Goal: Task Accomplishment & Management: Manage account settings

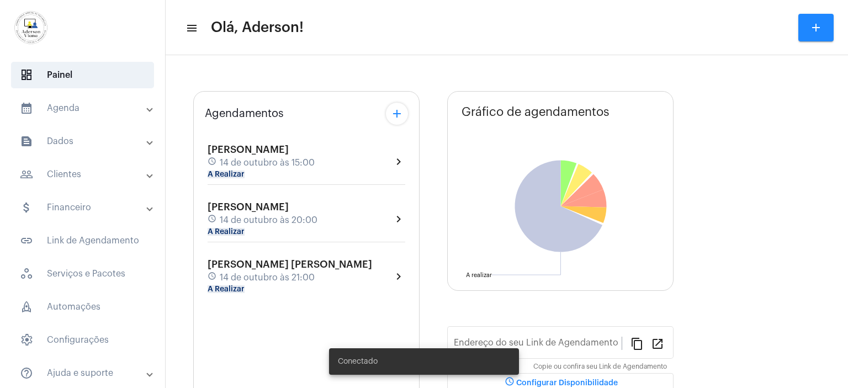
type input "[URL][DOMAIN_NAME][PERSON_NAME]"
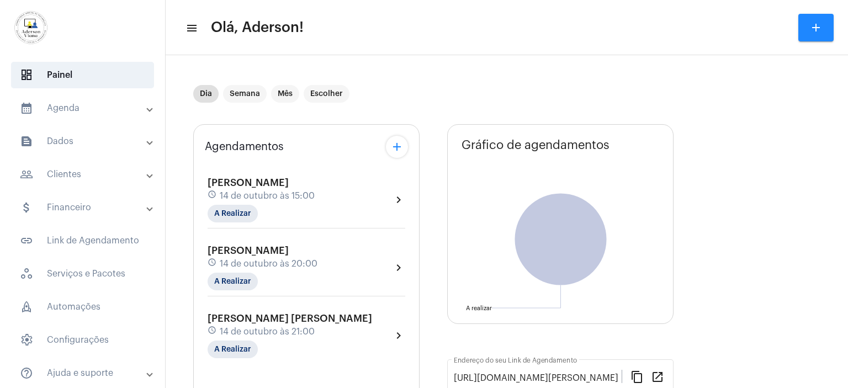
click at [66, 105] on mat-panel-title "calendar_month_outlined Agenda" at bounding box center [83, 108] width 127 height 13
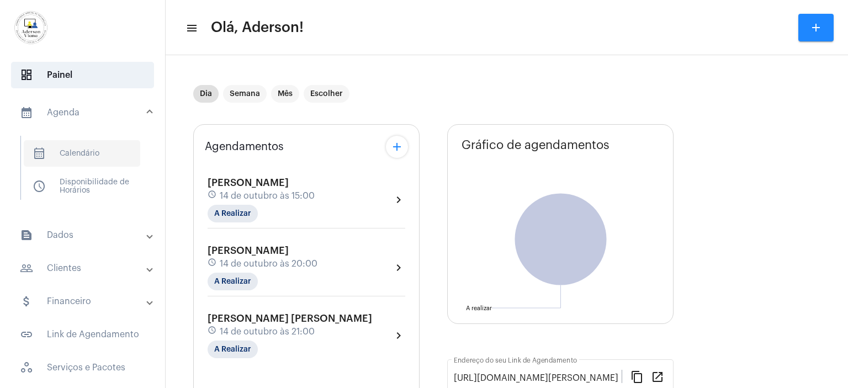
click at [83, 152] on span "calendar_month_outlined Calendário" at bounding box center [82, 153] width 116 height 26
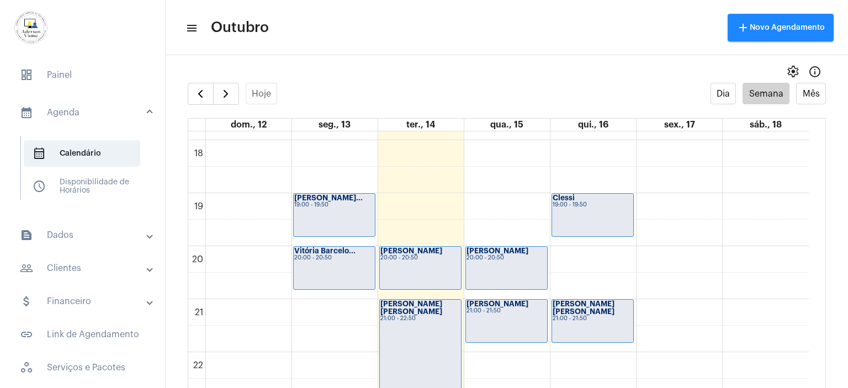
scroll to position [980, 0]
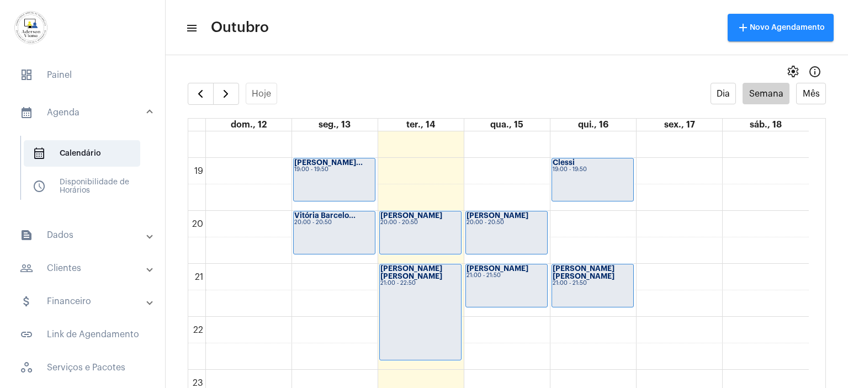
click at [69, 271] on mat-panel-title "people_outline Clientes" at bounding box center [83, 268] width 127 height 13
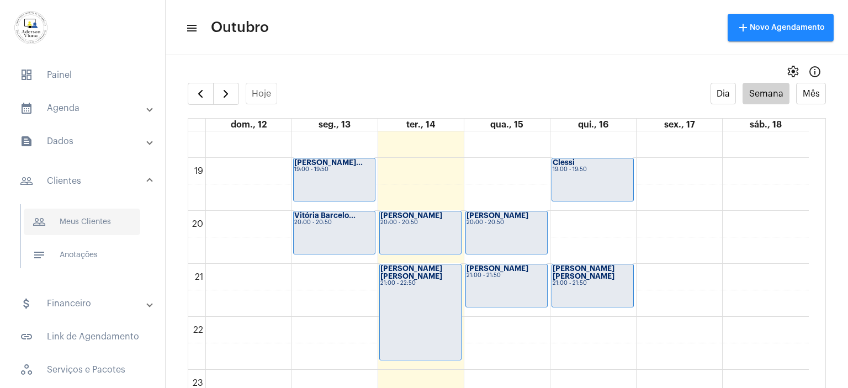
click at [79, 223] on span "people_outline Meus Clientes" at bounding box center [82, 222] width 116 height 26
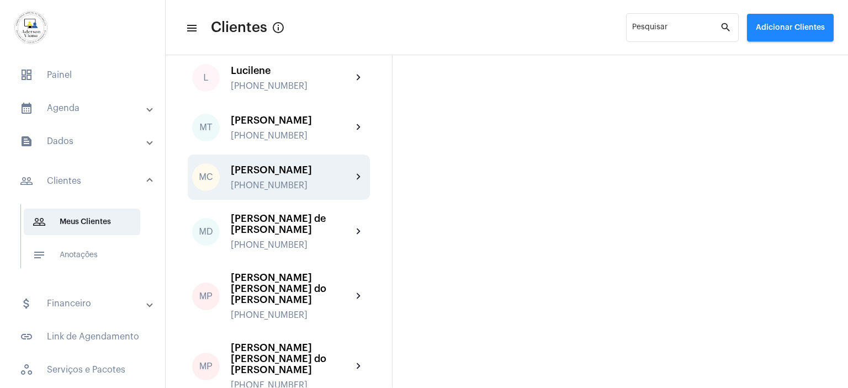
scroll to position [1380, 0]
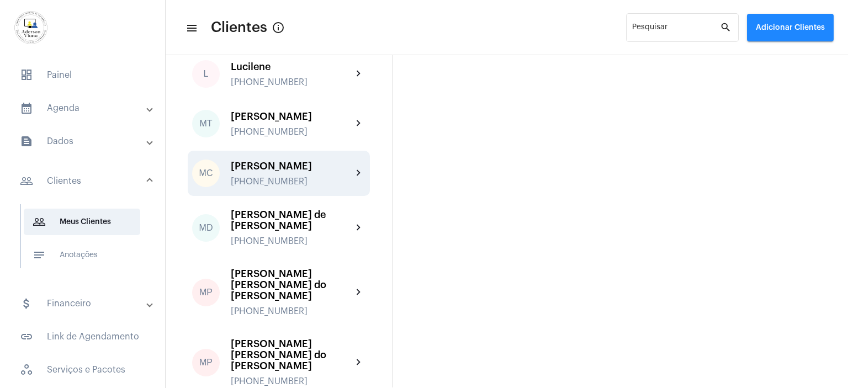
click at [269, 161] on div "[PERSON_NAME]" at bounding box center [291, 166] width 121 height 11
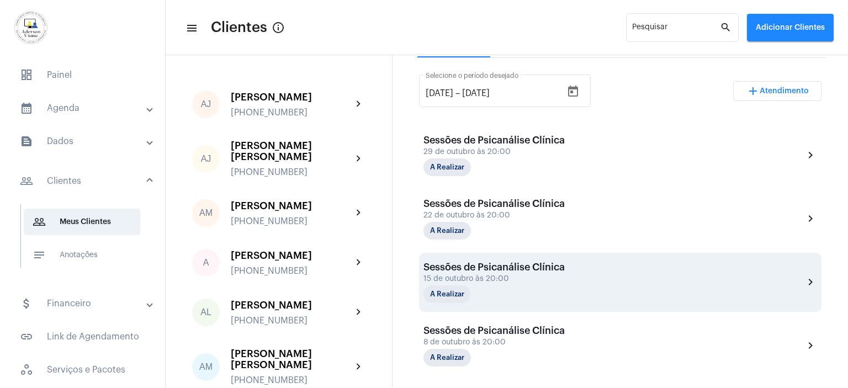
scroll to position [276, 0]
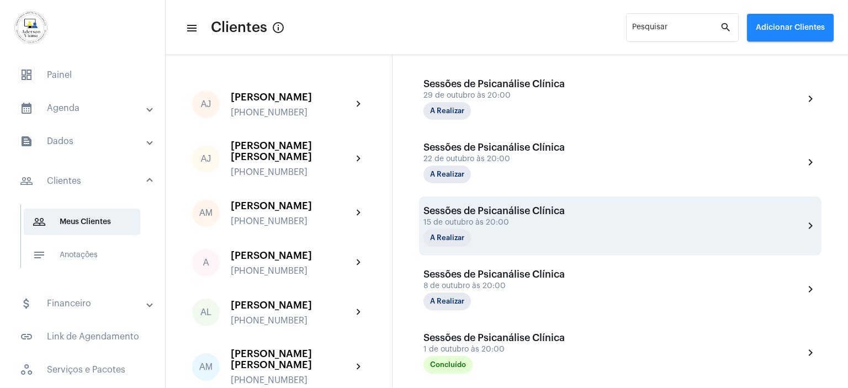
click at [517, 219] on div "15 de outubro às 20:00" at bounding box center [493, 223] width 141 height 8
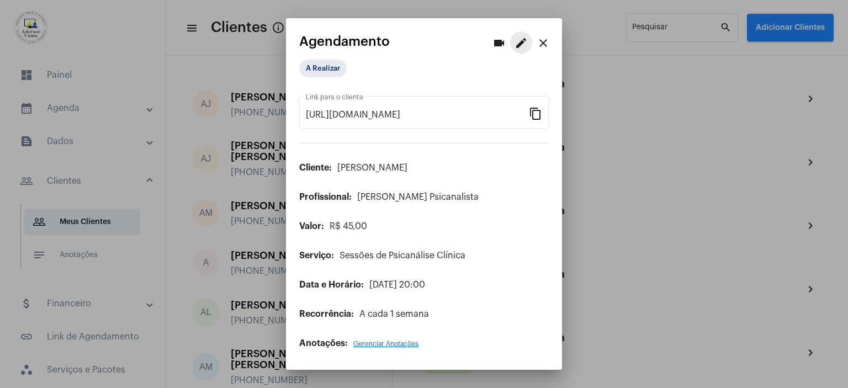
click at [520, 45] on mat-icon "edit" at bounding box center [520, 42] width 13 height 13
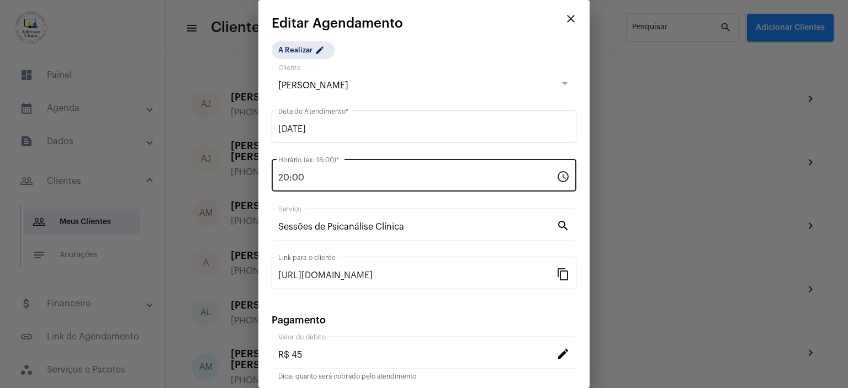
click at [305, 178] on input "20:00" at bounding box center [417, 178] width 278 height 10
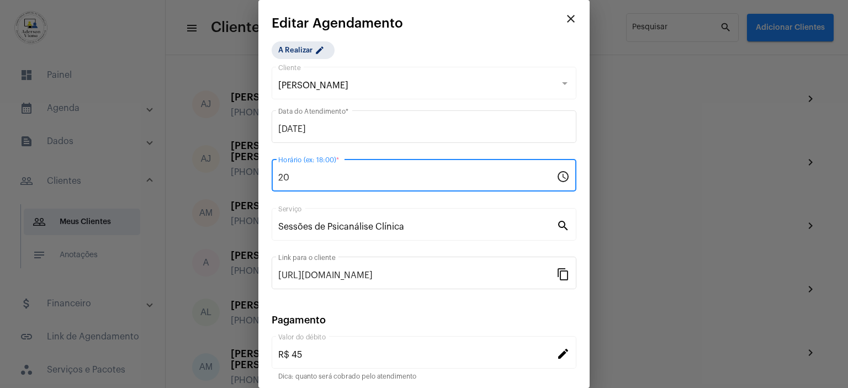
type input "2"
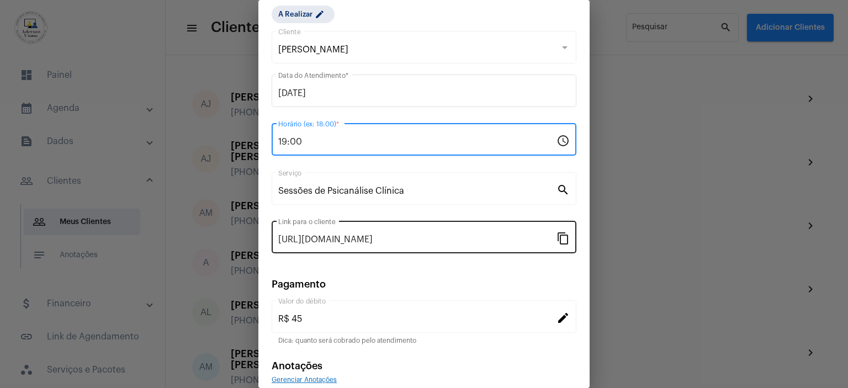
scroll to position [55, 0]
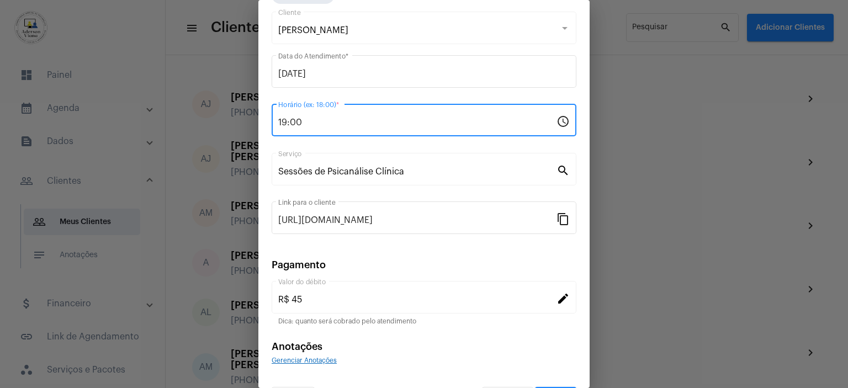
type input "19:00"
click at [556, 169] on mat-icon "search" at bounding box center [562, 169] width 13 height 13
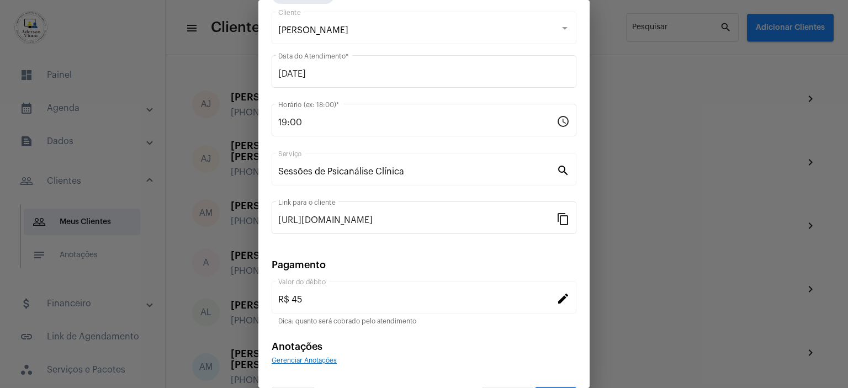
click at [556, 167] on mat-icon "search" at bounding box center [562, 169] width 13 height 13
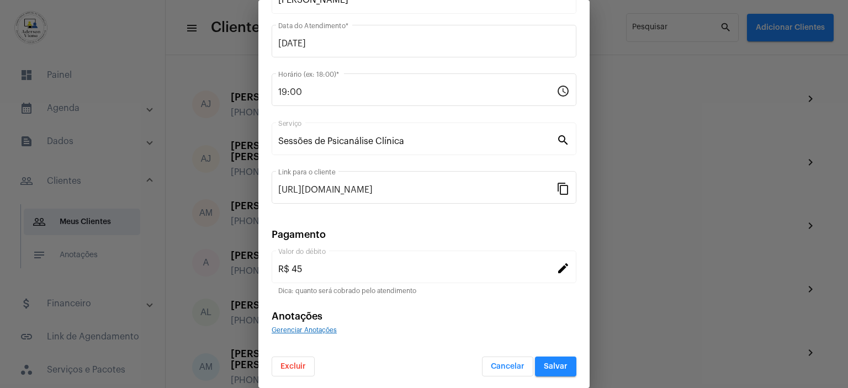
click at [556, 139] on mat-icon "search" at bounding box center [562, 139] width 13 height 13
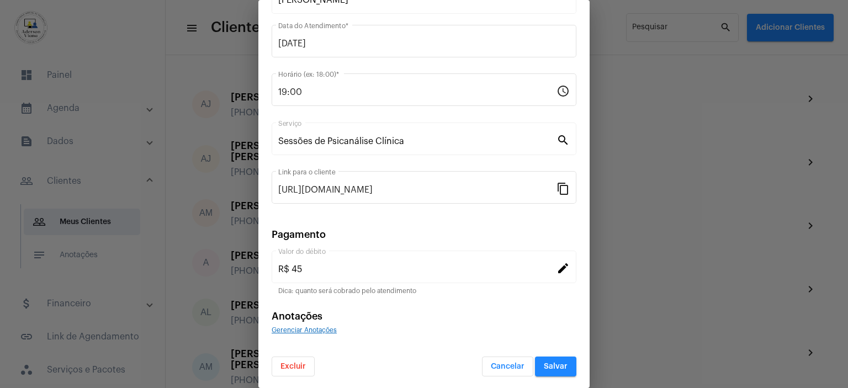
click at [556, 139] on mat-icon "search" at bounding box center [562, 139] width 13 height 13
click at [289, 363] on span "Excluir" at bounding box center [292, 367] width 25 height 8
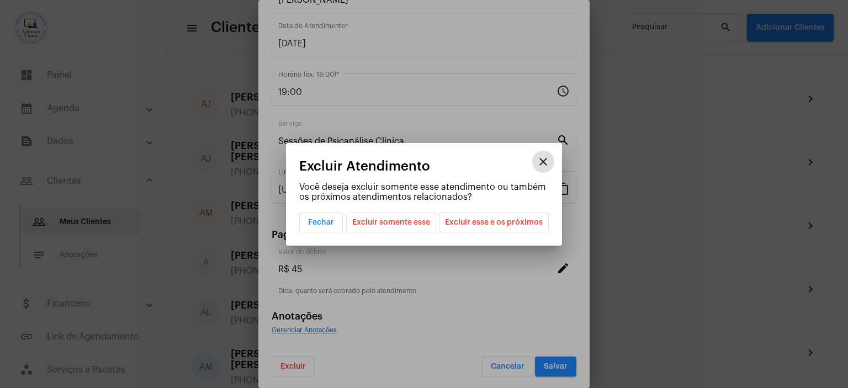
click at [417, 225] on span "Excluir somente esse" at bounding box center [391, 222] width 78 height 19
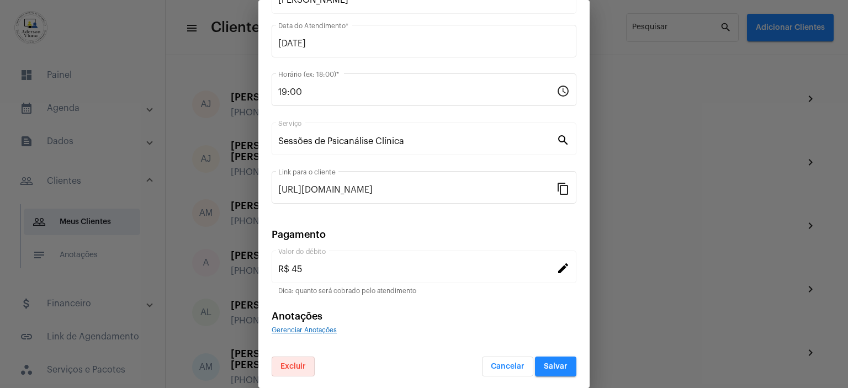
click at [547, 369] on button "Salvar" at bounding box center [555, 367] width 41 height 20
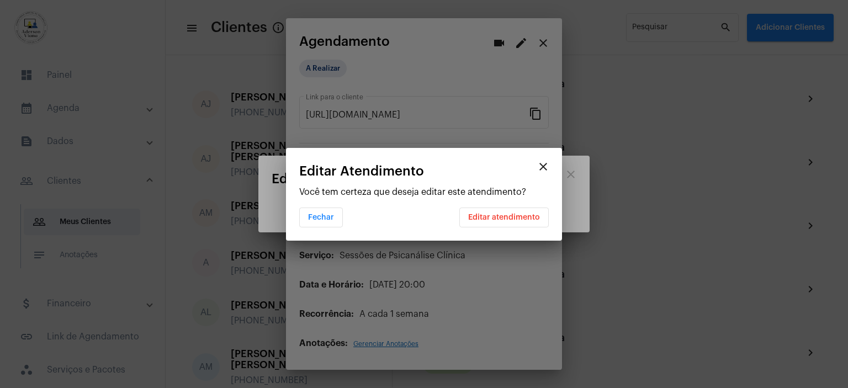
scroll to position [0, 0]
click at [495, 211] on button "Editar atendimento" at bounding box center [503, 218] width 89 height 20
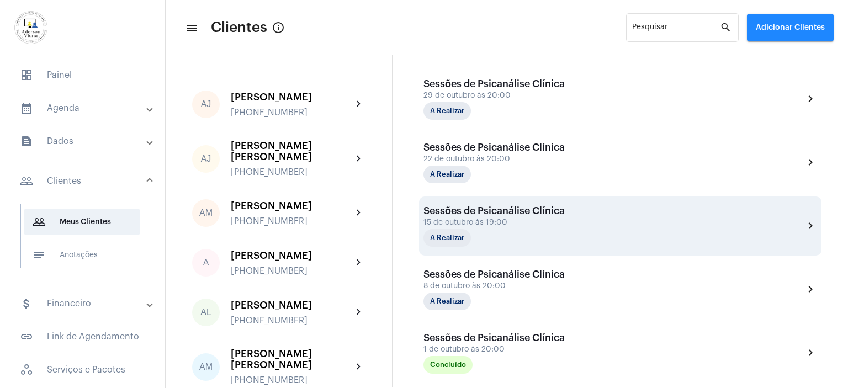
click at [510, 235] on div "A Realizar" at bounding box center [478, 238] width 110 height 18
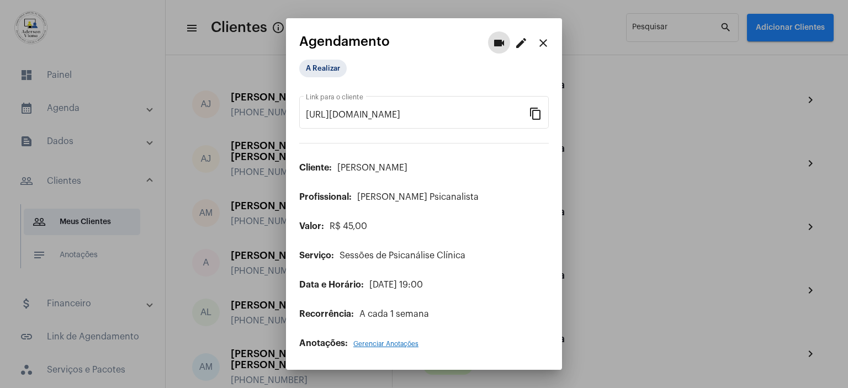
scroll to position [386, 0]
click at [519, 45] on mat-icon "edit" at bounding box center [520, 42] width 13 height 13
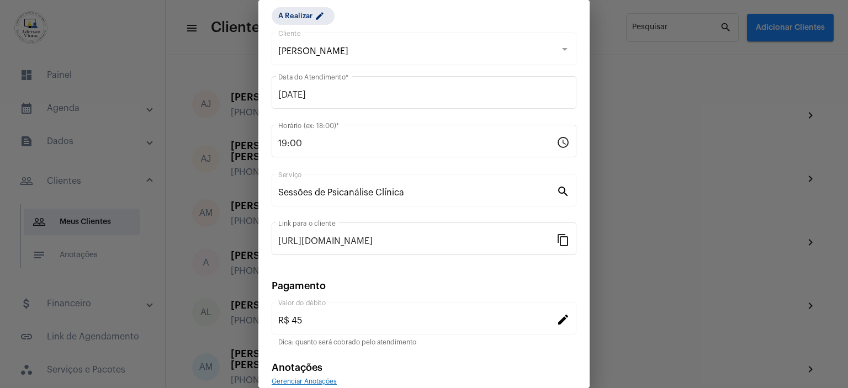
scroll to position [86, 0]
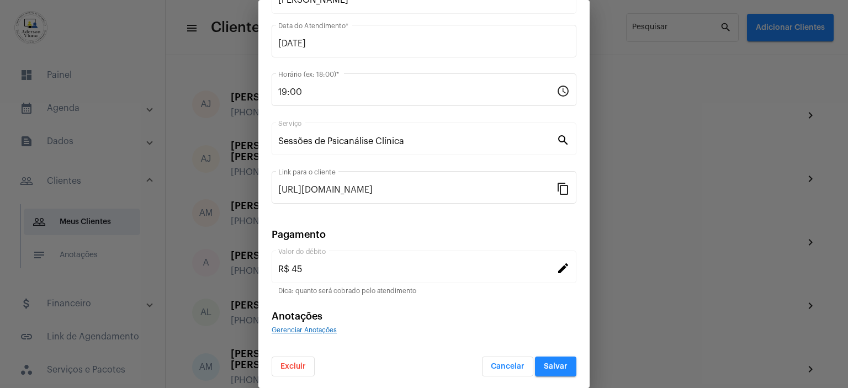
click at [289, 364] on span "Excluir" at bounding box center [292, 367] width 25 height 8
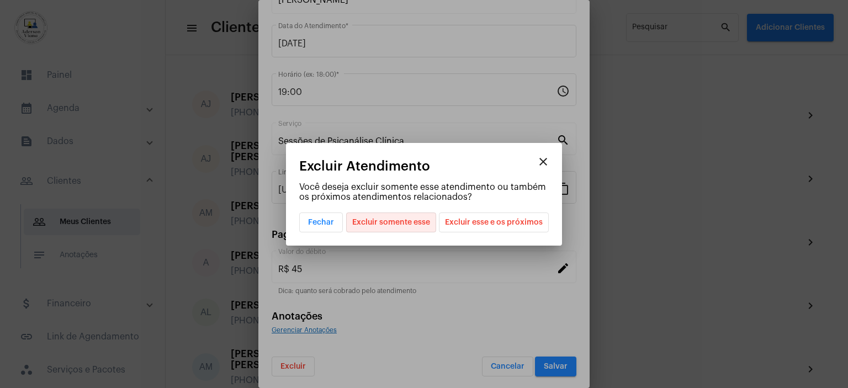
click at [384, 225] on span "Excluir somente esse" at bounding box center [391, 222] width 78 height 19
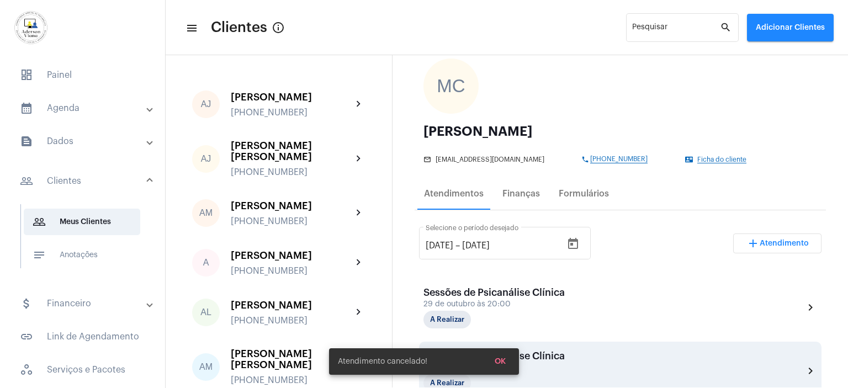
scroll to position [55, 0]
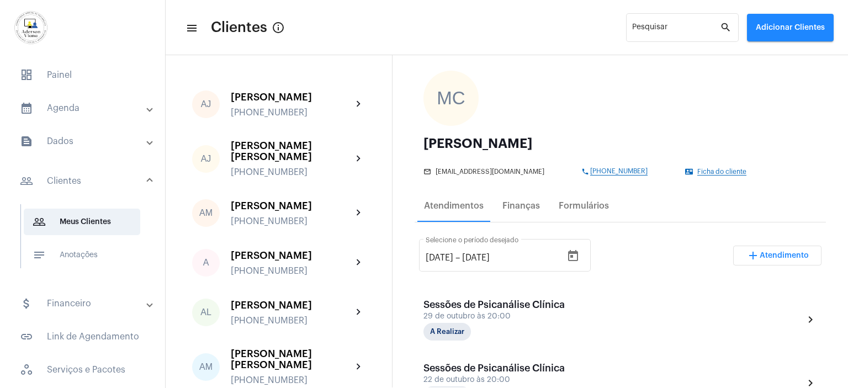
click at [764, 259] on button "add Atendimento" at bounding box center [777, 256] width 88 height 20
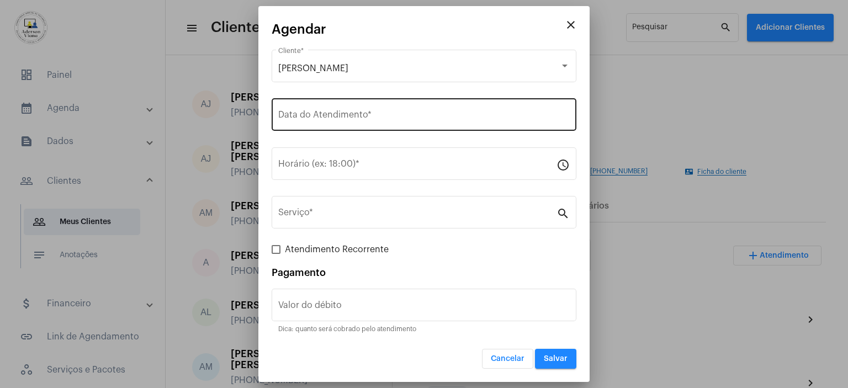
click at [321, 111] on div "Data do Atendimento *" at bounding box center [423, 113] width 291 height 35
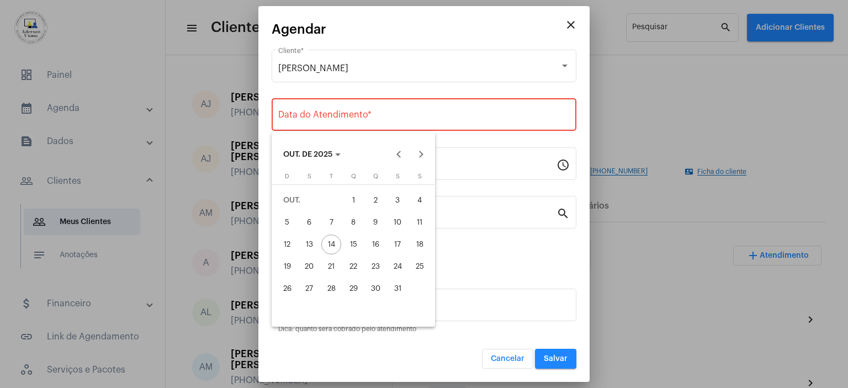
click at [352, 241] on div "15" at bounding box center [353, 245] width 20 height 20
type input "[DATE]"
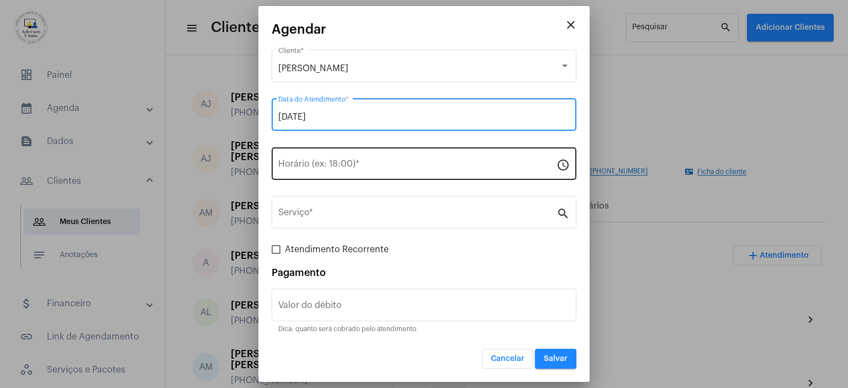
click at [289, 161] on input "Horário (ex: 18:00) *" at bounding box center [417, 166] width 278 height 10
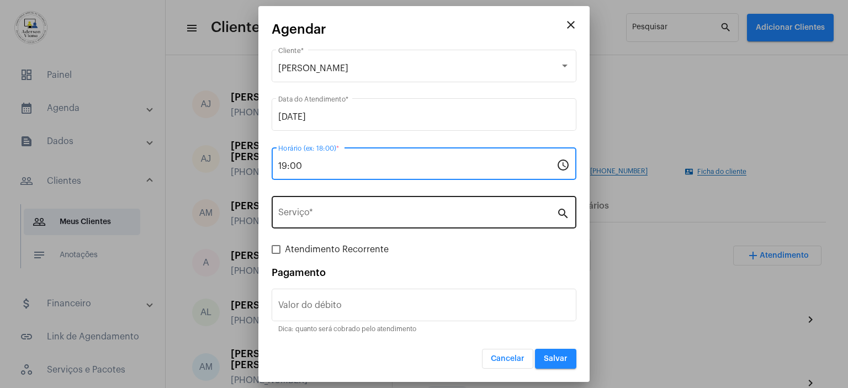
type input "19:00"
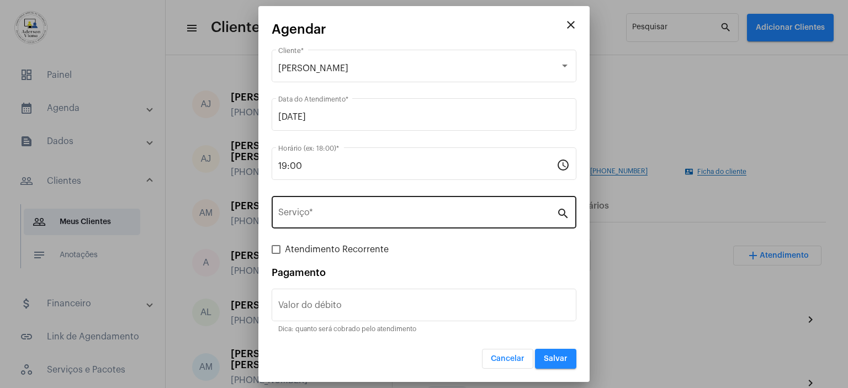
click at [563, 212] on mat-icon "search" at bounding box center [562, 212] width 13 height 13
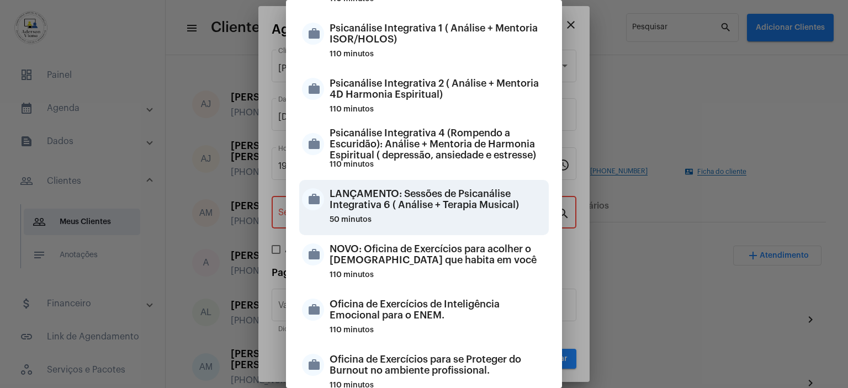
scroll to position [100, 0]
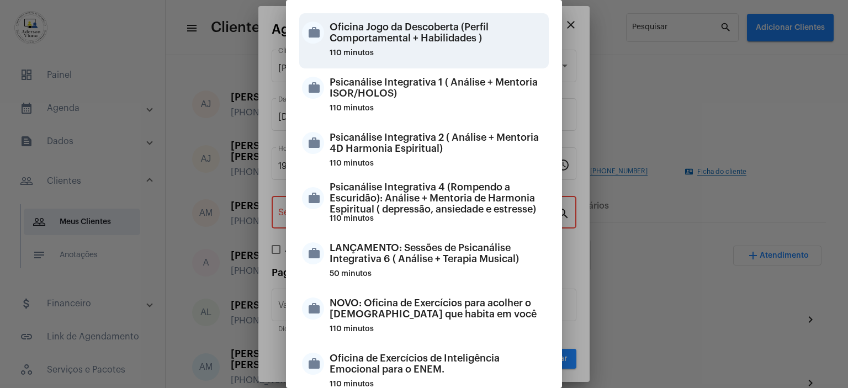
click at [423, 30] on div "Oficina Jogo da Descoberta (Perfil Comportamental + Habilidades )" at bounding box center [437, 32] width 216 height 33
type input "Oficina Jogo da Descoberta (Perfil Comportamental + Habilidades )"
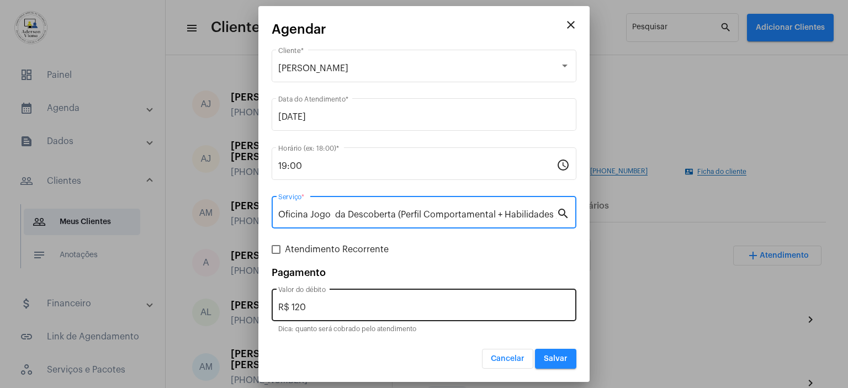
click at [306, 308] on input "R$ 120" at bounding box center [423, 307] width 291 height 10
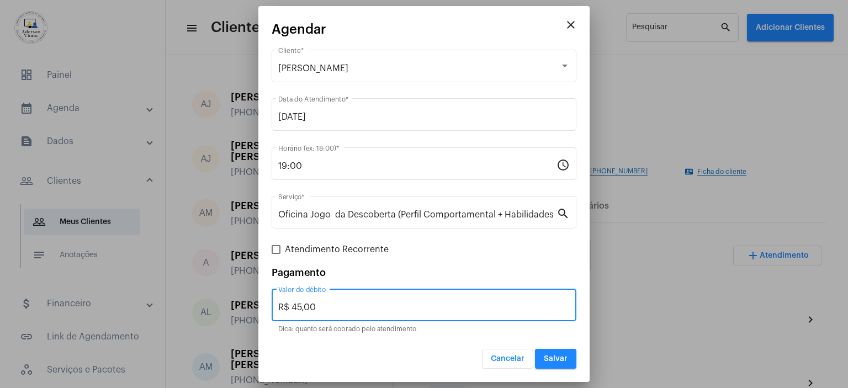
type input "R$ 45,00"
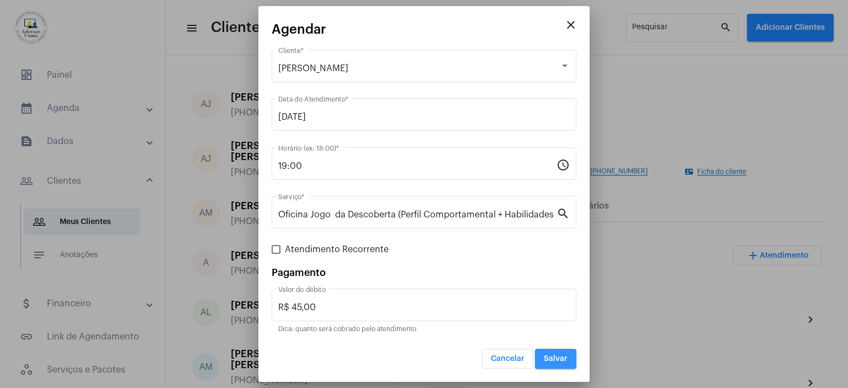
click at [561, 358] on span "Salvar" at bounding box center [556, 359] width 24 height 8
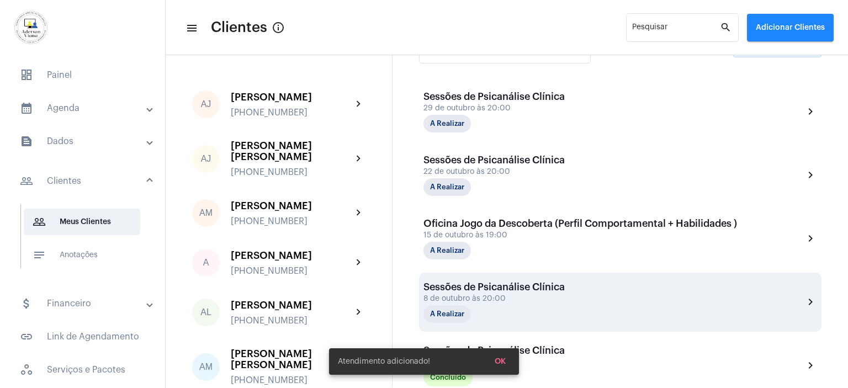
scroll to position [276, 0]
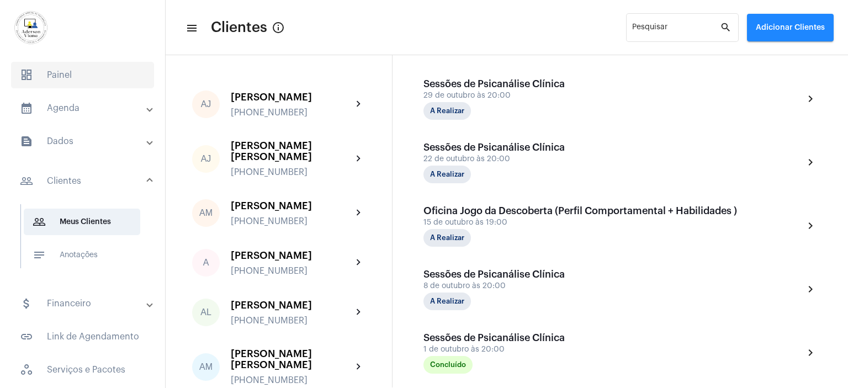
click at [66, 73] on span "dashboard Painel" at bounding box center [82, 75] width 143 height 26
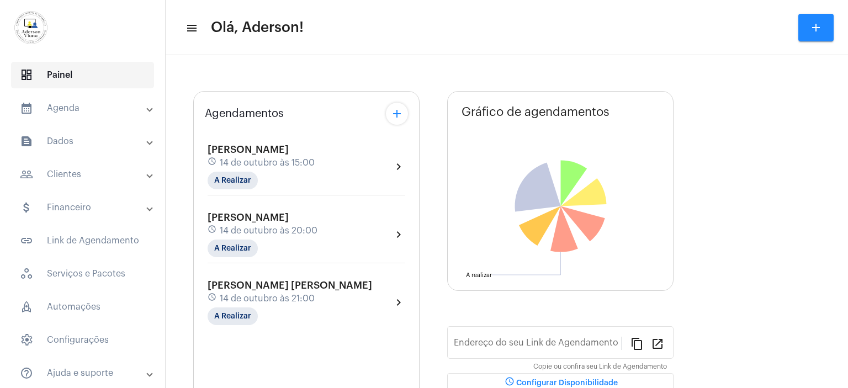
type input "[URL][DOMAIN_NAME][PERSON_NAME]"
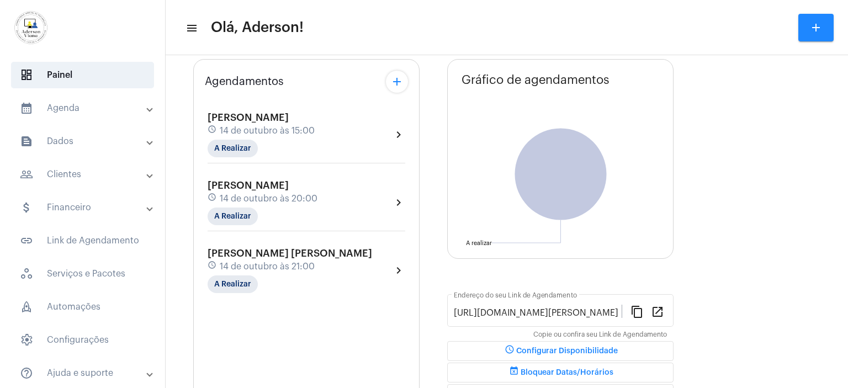
scroll to position [110, 0]
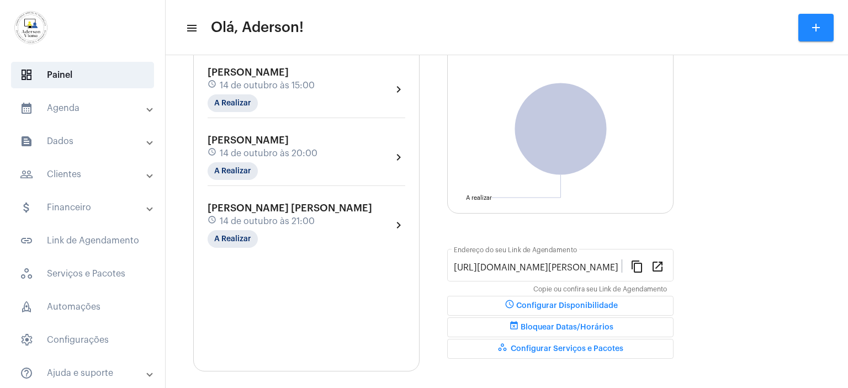
click at [68, 174] on mat-panel-title "people_outline Clientes" at bounding box center [83, 174] width 127 height 13
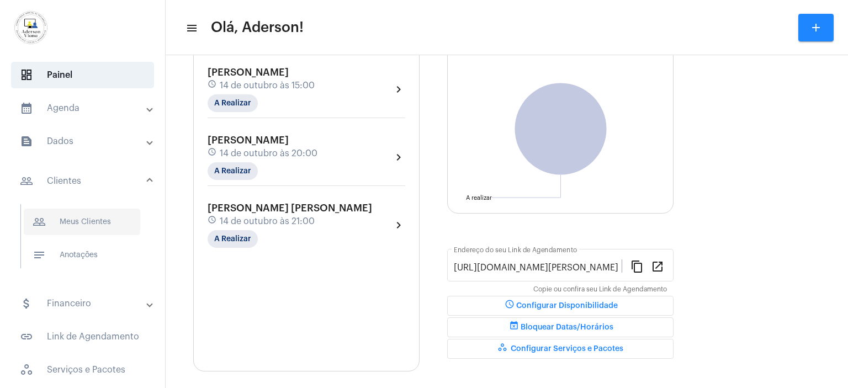
click at [78, 220] on span "people_outline Meus Clientes" at bounding box center [82, 222] width 116 height 26
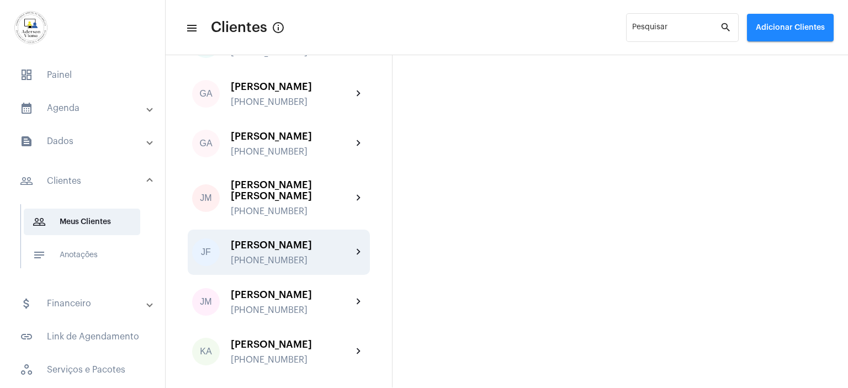
scroll to position [938, 0]
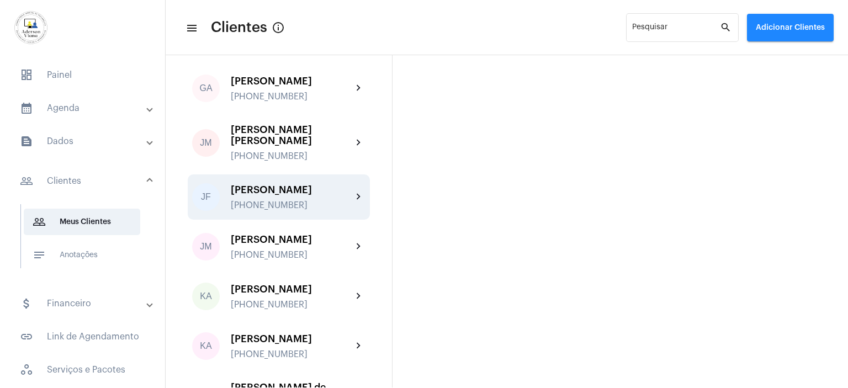
click at [287, 184] on div "[PERSON_NAME]" at bounding box center [291, 189] width 121 height 11
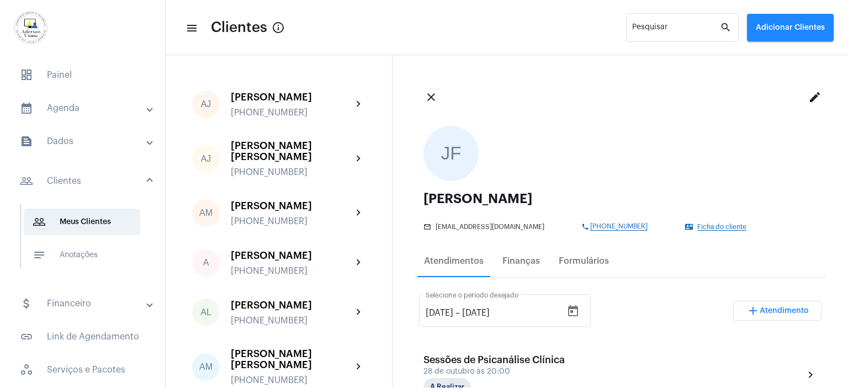
scroll to position [221, 0]
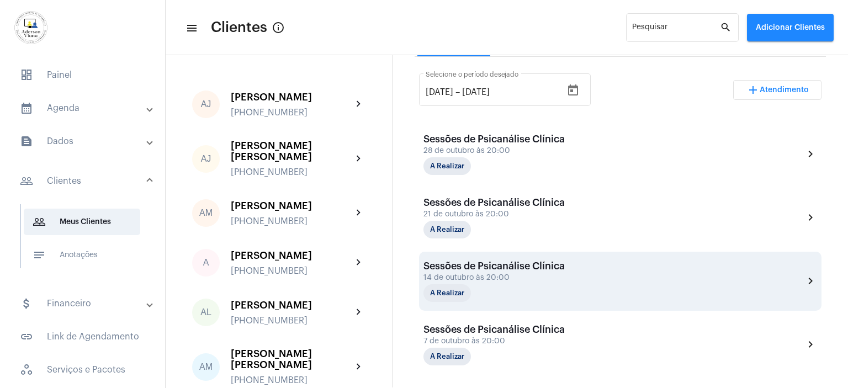
click at [726, 275] on div "Sessões de Psicanálise Clínica 14 de outubro às 20:00 A Realizar chevron_right" at bounding box center [619, 280] width 393 height 41
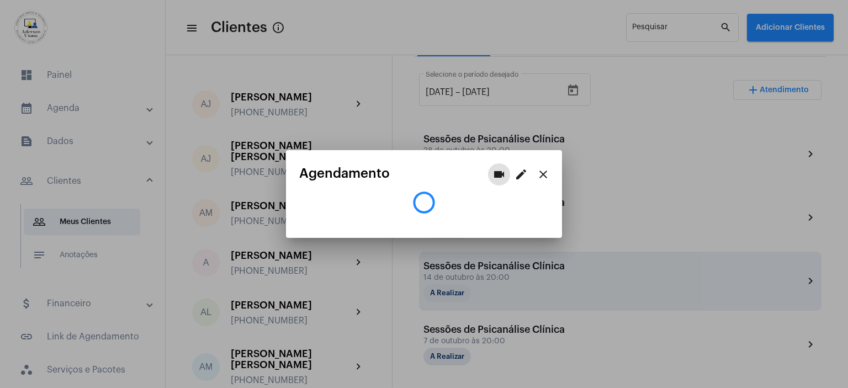
click at [726, 275] on div at bounding box center [424, 194] width 848 height 388
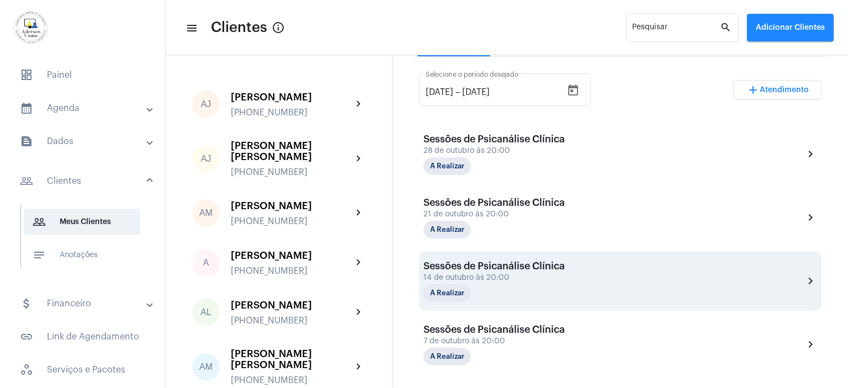
click at [559, 266] on div "Sessões de Psicanálise Clínica" at bounding box center [493, 265] width 141 height 11
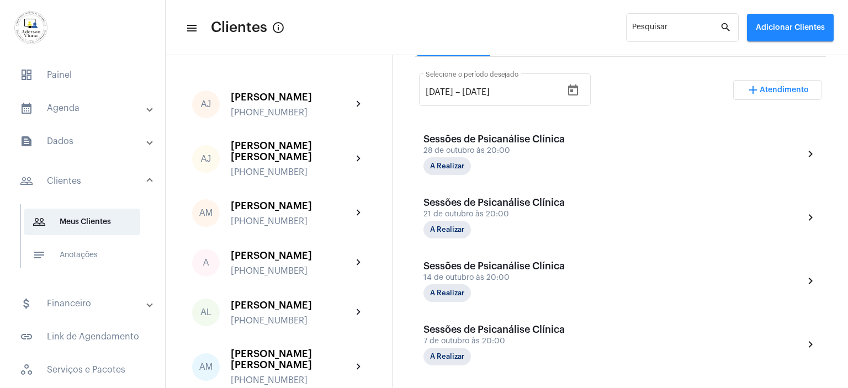
click at [559, 266] on div "Sessões de Psicanálise Clínica" at bounding box center [493, 265] width 141 height 11
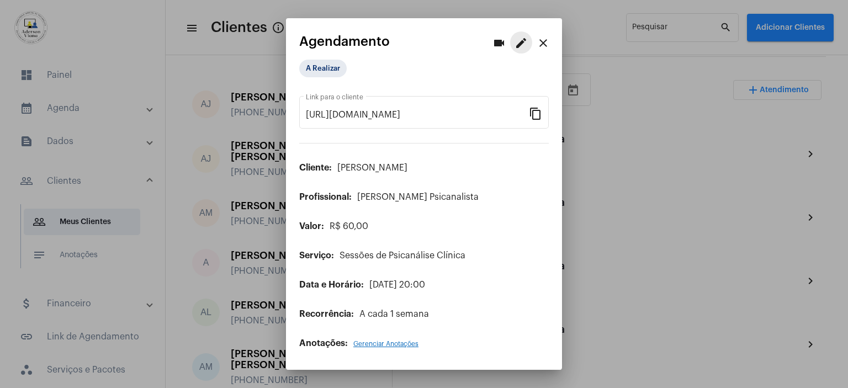
click at [518, 40] on mat-icon "edit" at bounding box center [520, 42] width 13 height 13
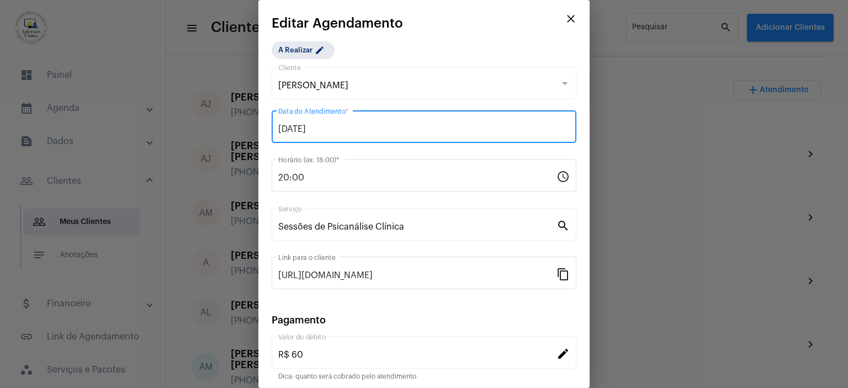
click at [333, 129] on input "[DATE]" at bounding box center [423, 129] width 291 height 10
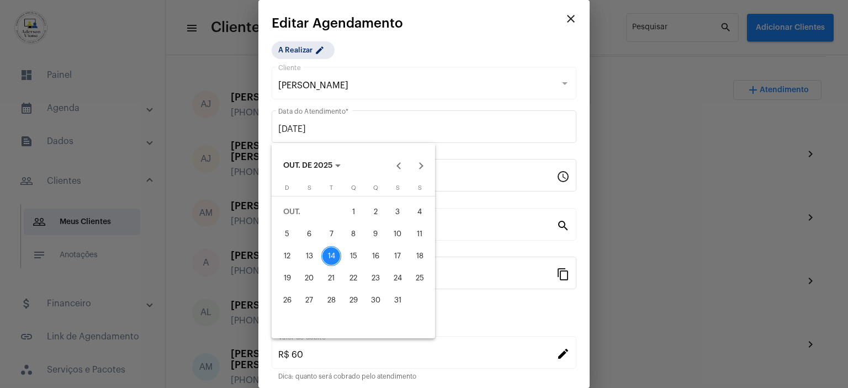
click at [376, 252] on div "16" at bounding box center [375, 256] width 20 height 20
type input "[DATE]"
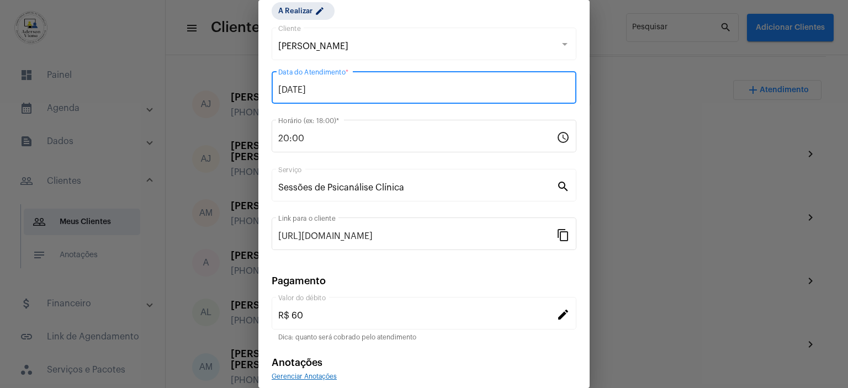
scroll to position [86, 0]
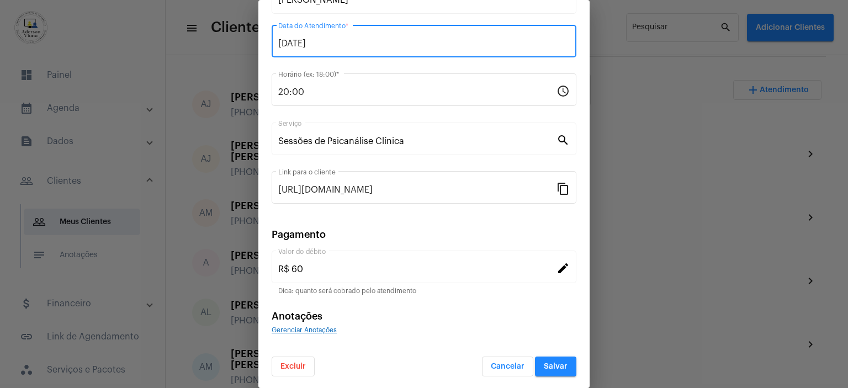
click at [556, 268] on mat-icon "edit" at bounding box center [562, 267] width 13 height 13
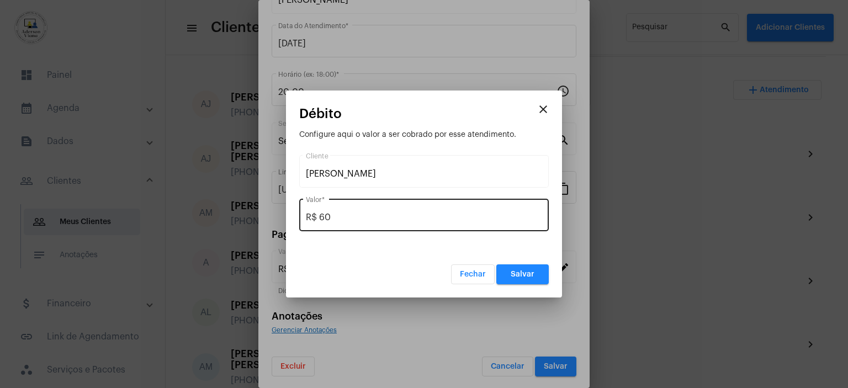
click at [336, 216] on input "R$ 60" at bounding box center [424, 217] width 236 height 10
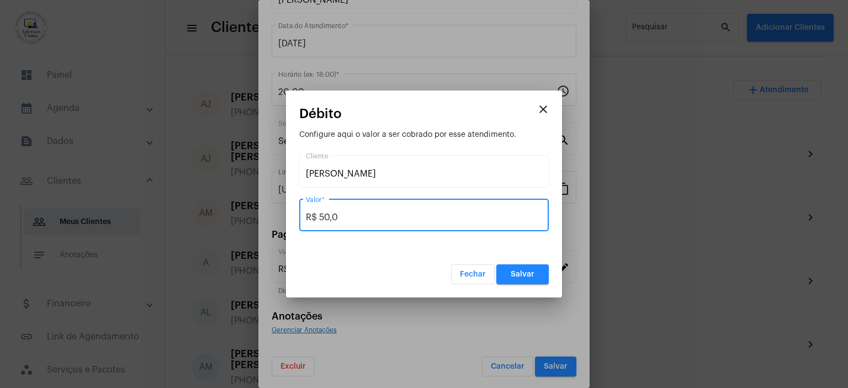
type input "R$ 50,00"
click at [508, 275] on button "Salvar" at bounding box center [522, 274] width 52 height 20
click at [508, 275] on div at bounding box center [424, 194] width 848 height 388
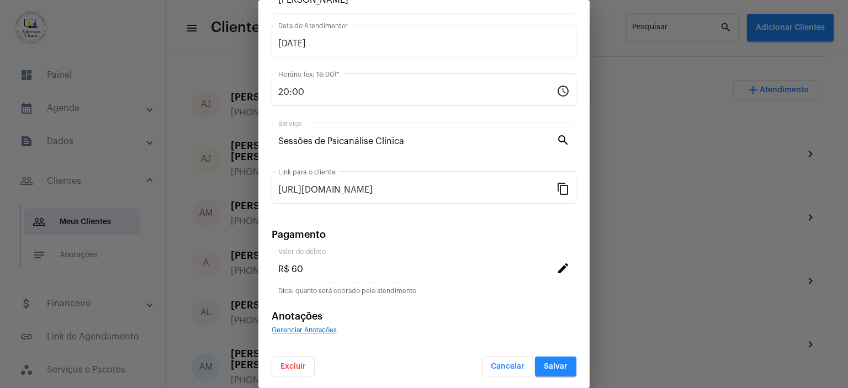
click at [556, 267] on mat-icon "edit" at bounding box center [562, 267] width 13 height 13
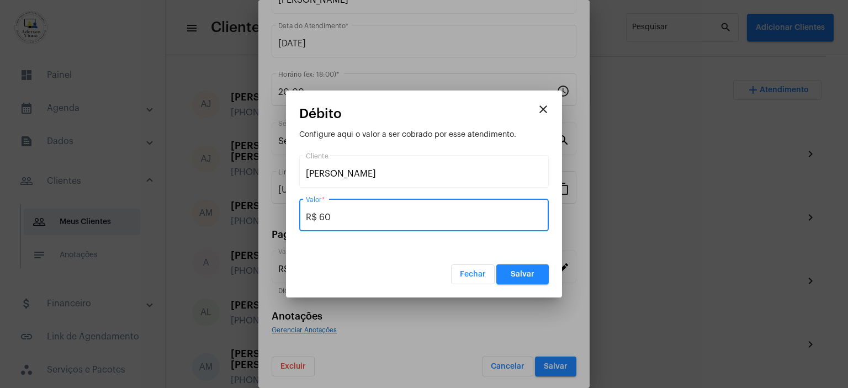
click at [331, 217] on input "R$ 60" at bounding box center [424, 217] width 236 height 10
type input "R$ 50,00"
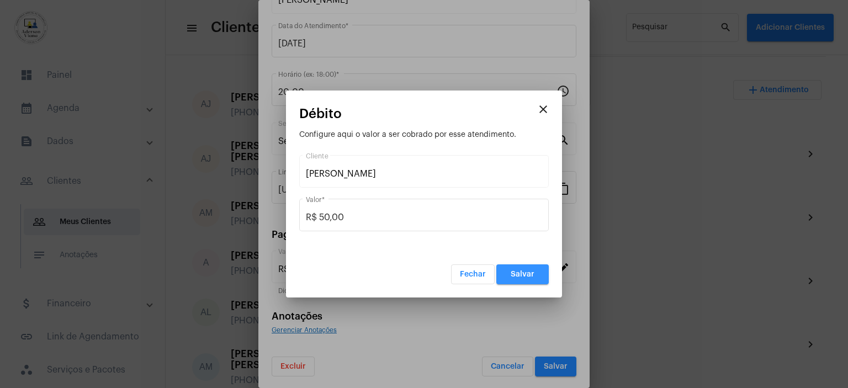
click at [528, 271] on span "Salvar" at bounding box center [522, 274] width 24 height 8
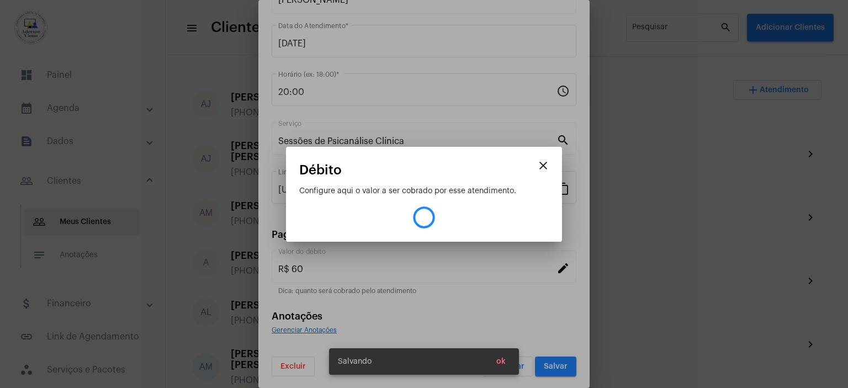
type input "R$ 50"
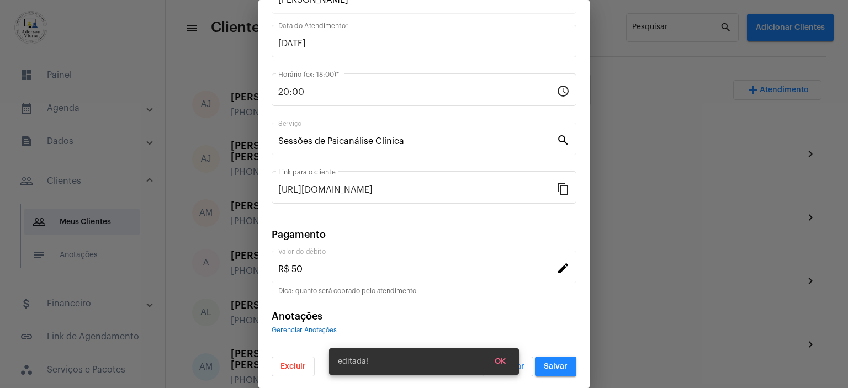
click at [557, 364] on span "Salvar" at bounding box center [556, 367] width 24 height 8
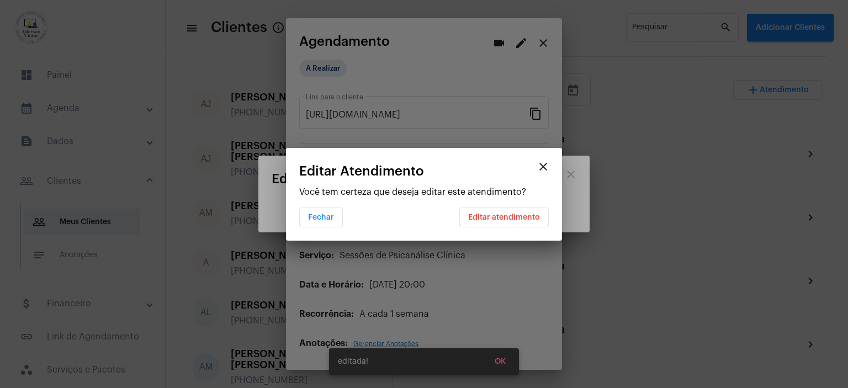
scroll to position [0, 0]
click at [499, 215] on span "Editar atendimento" at bounding box center [504, 218] width 72 height 8
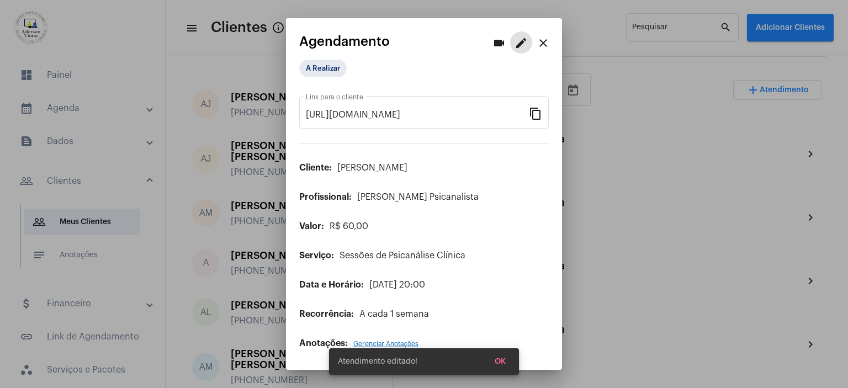
click at [544, 43] on mat-icon "close" at bounding box center [542, 42] width 13 height 13
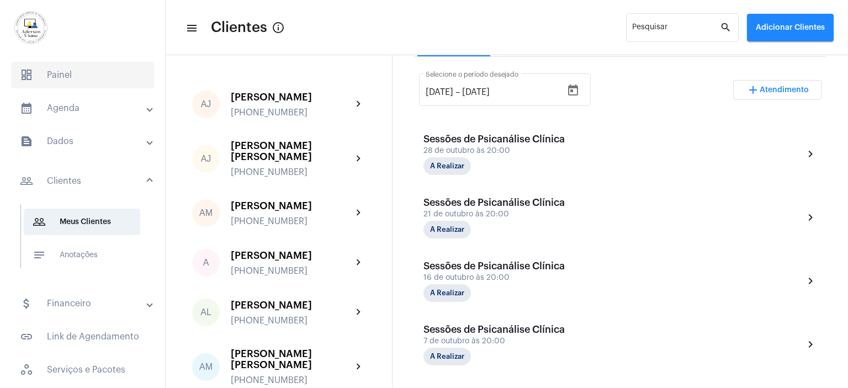
click at [73, 75] on span "dashboard Painel" at bounding box center [82, 75] width 143 height 26
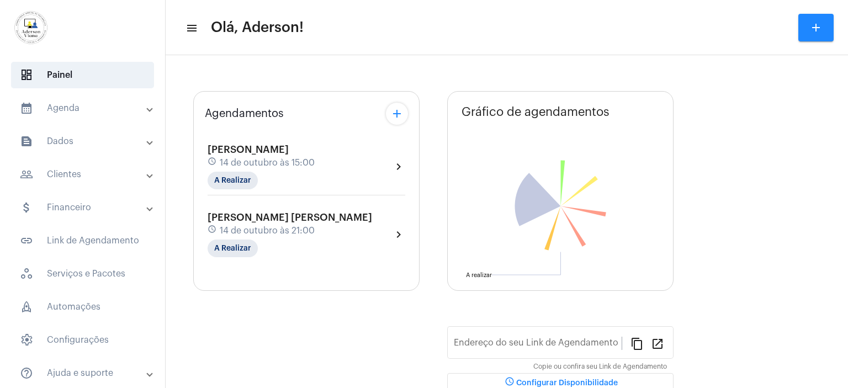
click at [73, 105] on mat-panel-title "calendar_month_outlined Agenda" at bounding box center [83, 108] width 127 height 13
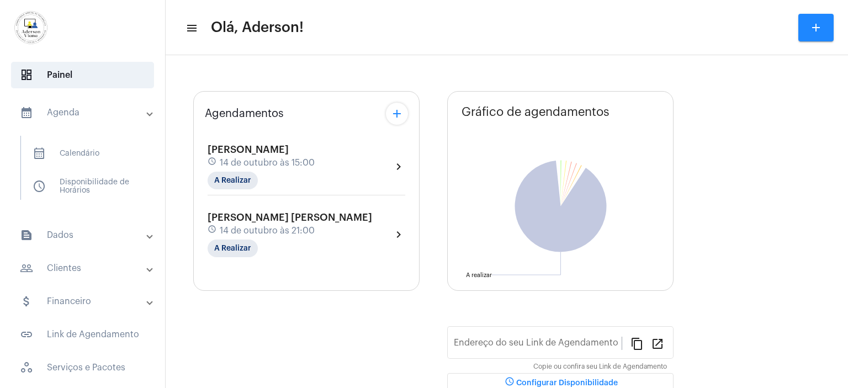
type input "[URL][DOMAIN_NAME][PERSON_NAME]"
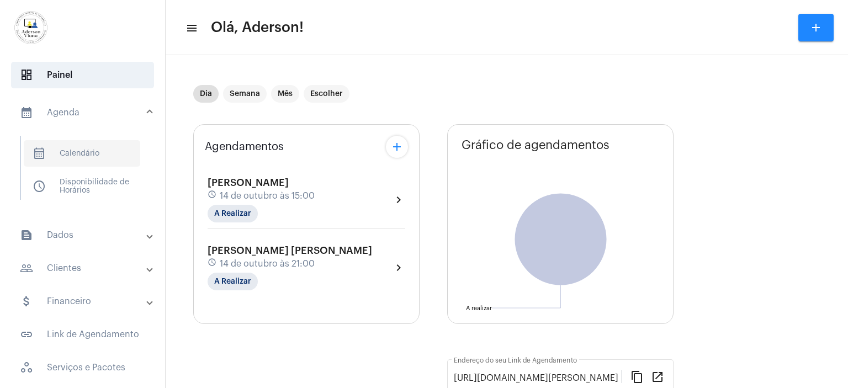
click at [73, 151] on span "calendar_month_outlined Calendário" at bounding box center [82, 153] width 116 height 26
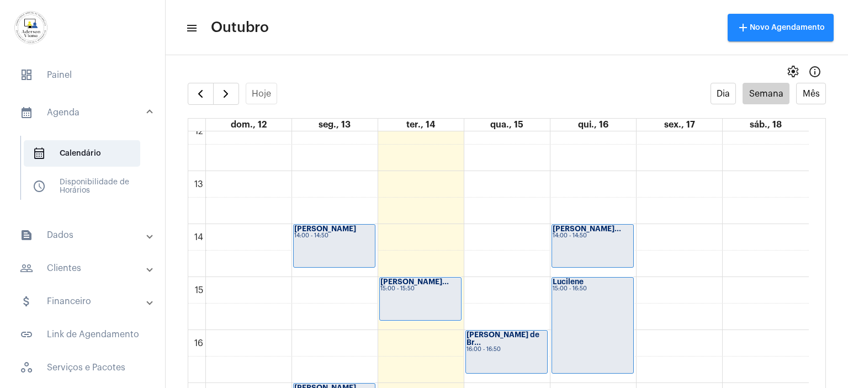
scroll to position [704, 0]
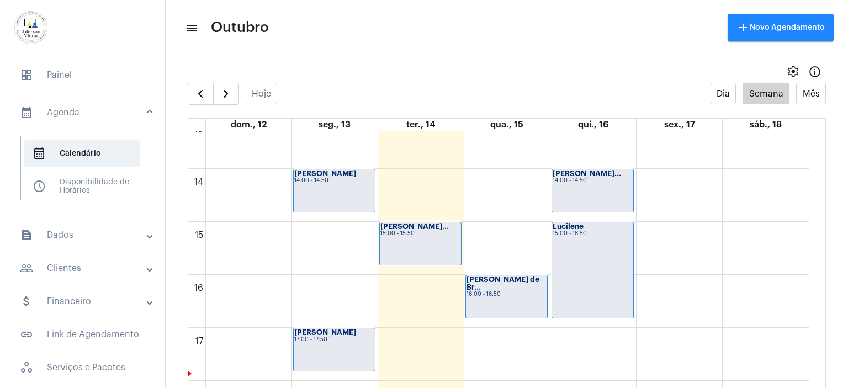
click at [60, 267] on mat-panel-title "people_outline Clientes" at bounding box center [83, 268] width 127 height 13
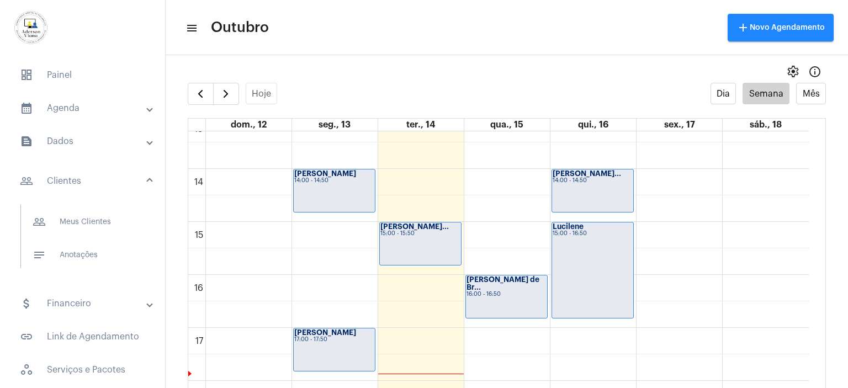
click at [72, 183] on mat-panel-title "people_outline Clientes" at bounding box center [83, 180] width 127 height 13
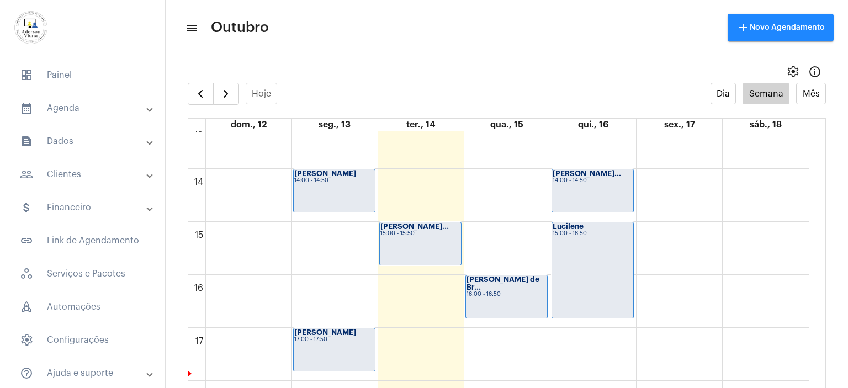
click at [72, 183] on mat-expansion-panel-header "people_outline Clientes" at bounding box center [86, 174] width 158 height 26
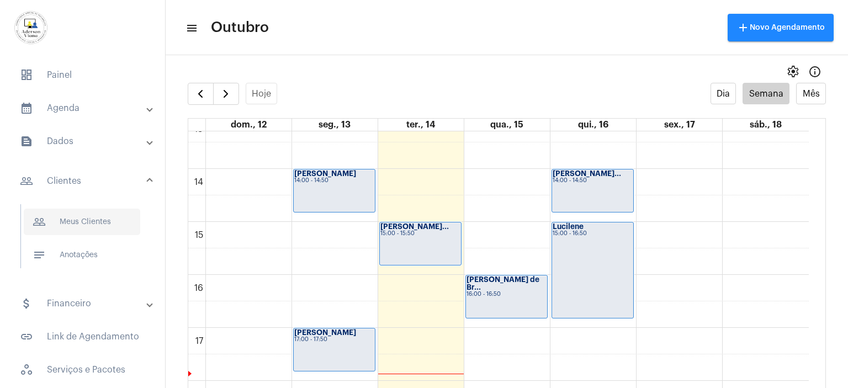
click at [77, 217] on span "people_outline Meus Clientes" at bounding box center [82, 222] width 116 height 26
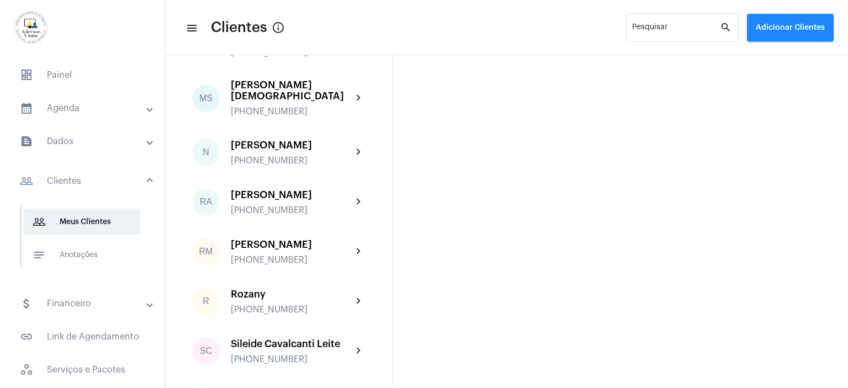
scroll to position [1711, 0]
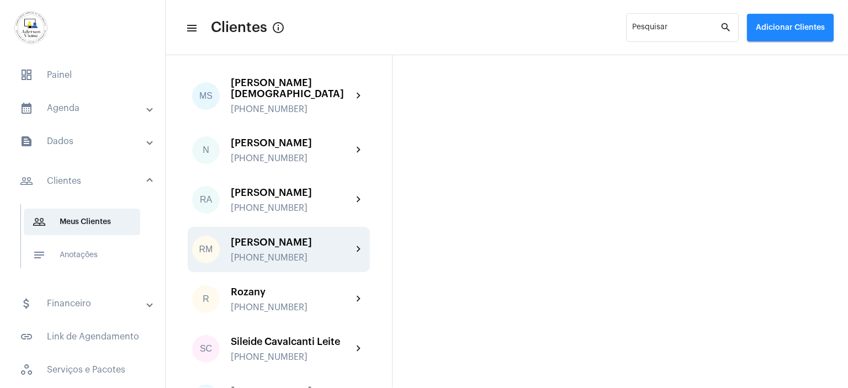
click at [283, 237] on div "[PERSON_NAME]" at bounding box center [291, 242] width 121 height 11
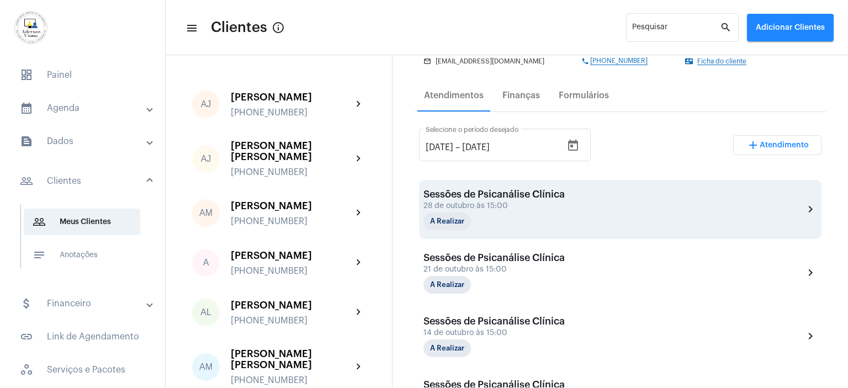
scroll to position [276, 0]
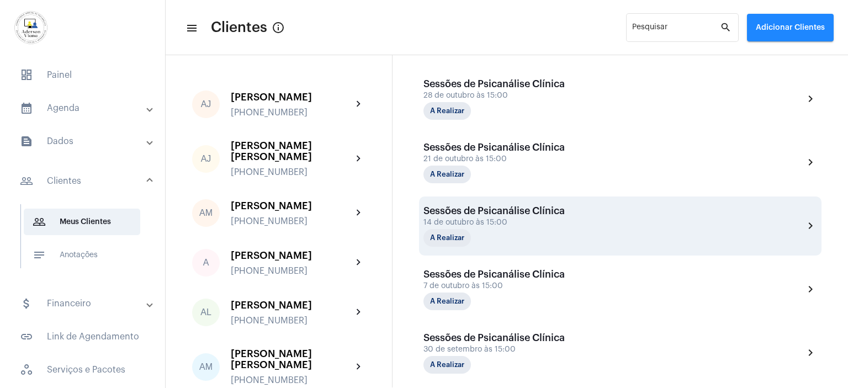
click at [551, 226] on div "Sessões de Psicanálise Clínica 14 de outubro às 15:00 A Realizar" at bounding box center [493, 225] width 141 height 41
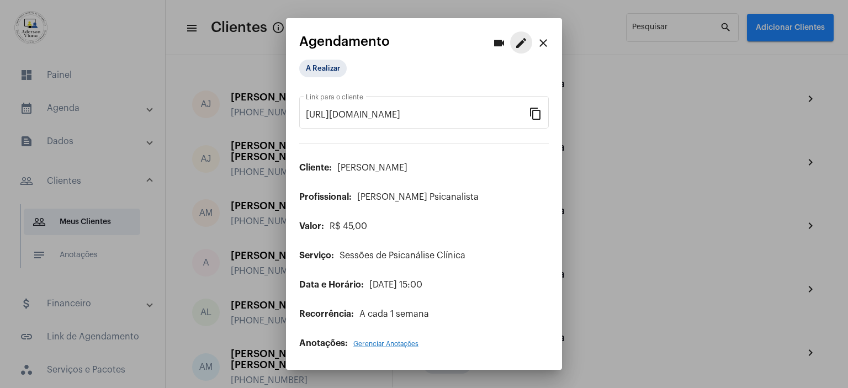
click at [519, 41] on mat-icon "edit" at bounding box center [520, 42] width 13 height 13
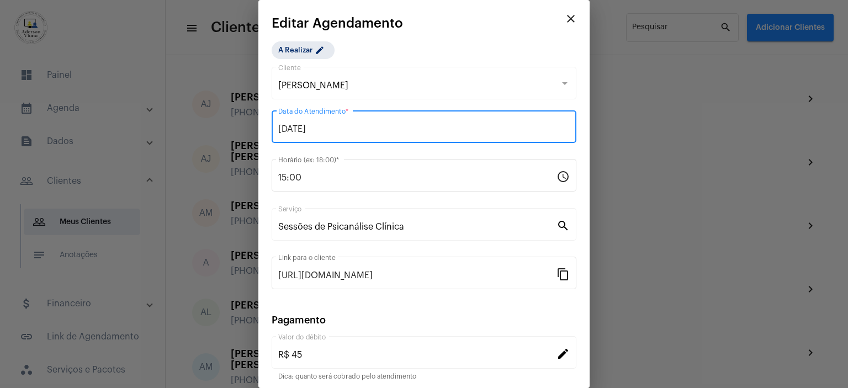
click at [333, 127] on input "[DATE]" at bounding box center [423, 129] width 291 height 10
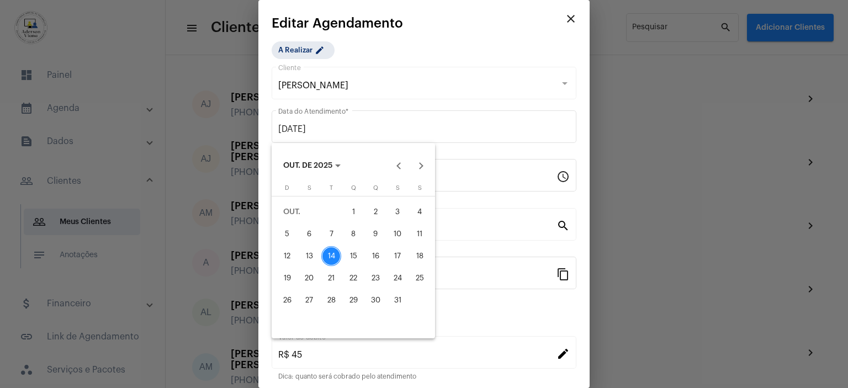
click at [355, 257] on div "15" at bounding box center [353, 256] width 20 height 20
type input "[DATE]"
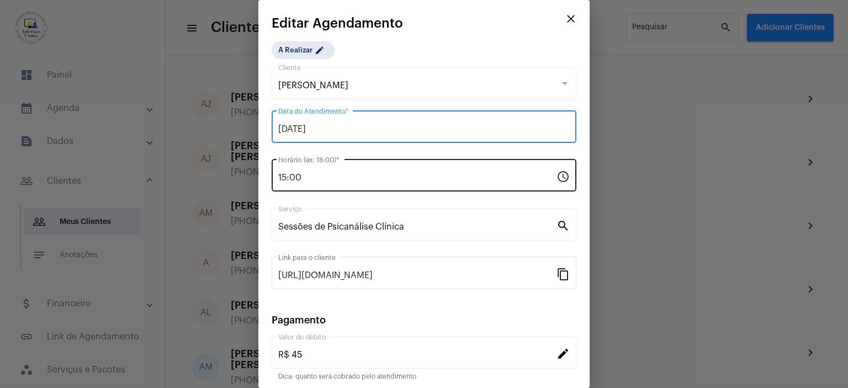
scroll to position [86, 0]
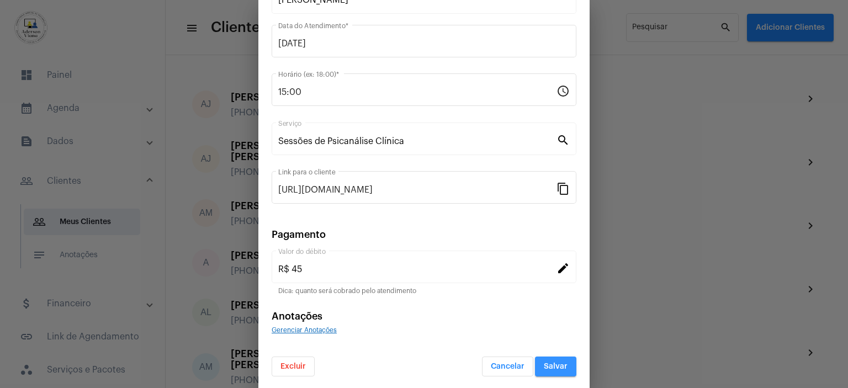
click at [541, 360] on button "Salvar" at bounding box center [555, 367] width 41 height 20
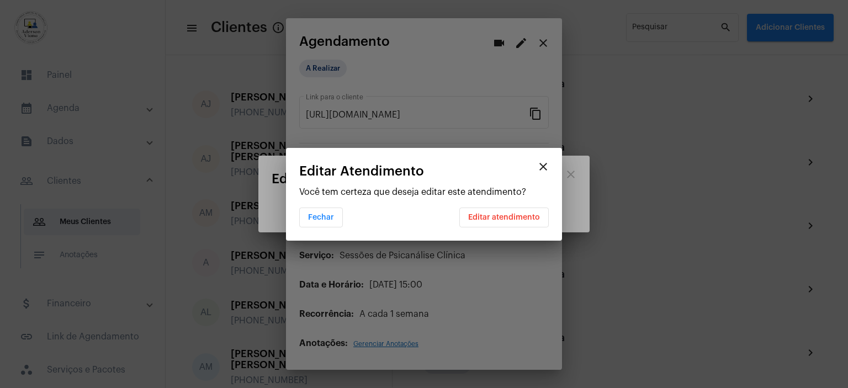
scroll to position [0, 0]
click at [514, 217] on span "Editar atendimento" at bounding box center [504, 218] width 72 height 8
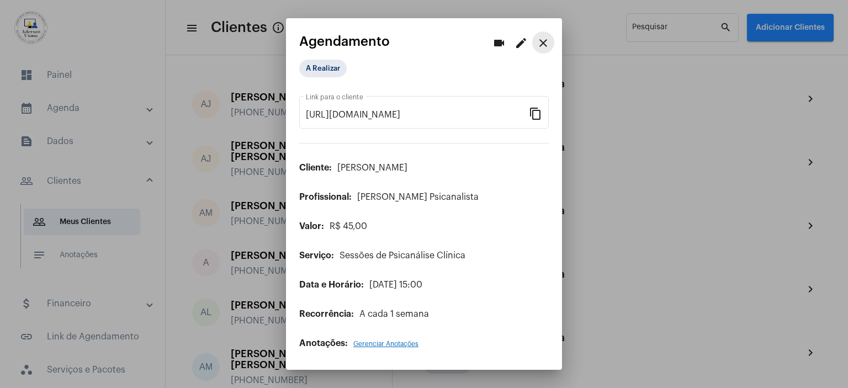
click at [543, 44] on mat-icon "close" at bounding box center [542, 42] width 13 height 13
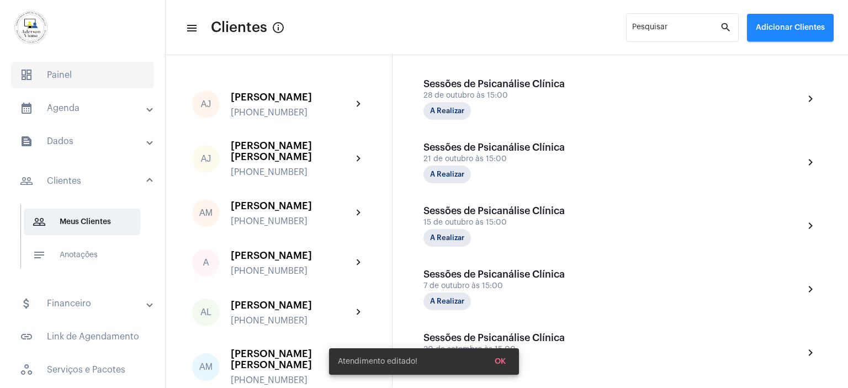
click at [67, 79] on span "dashboard Painel" at bounding box center [82, 75] width 143 height 26
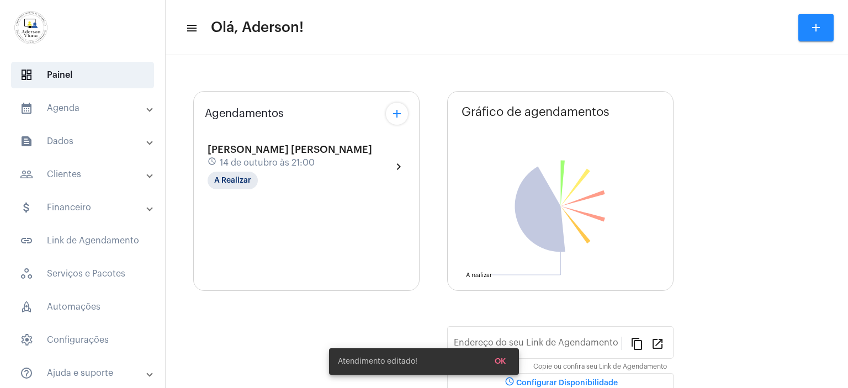
type input "[URL][DOMAIN_NAME][PERSON_NAME]"
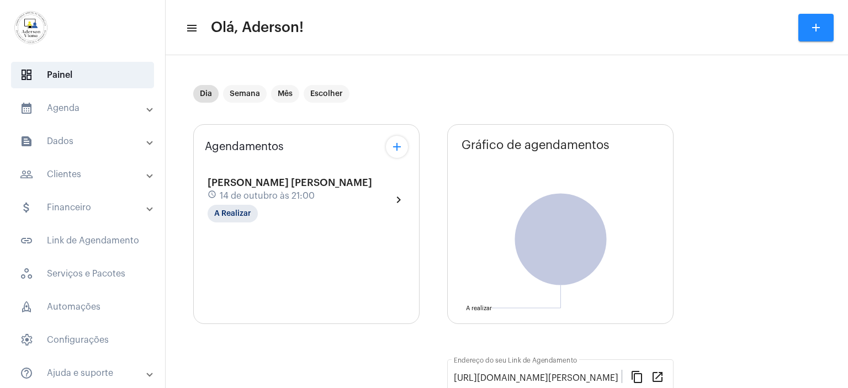
click at [64, 174] on mat-panel-title "people_outline Clientes" at bounding box center [83, 174] width 127 height 13
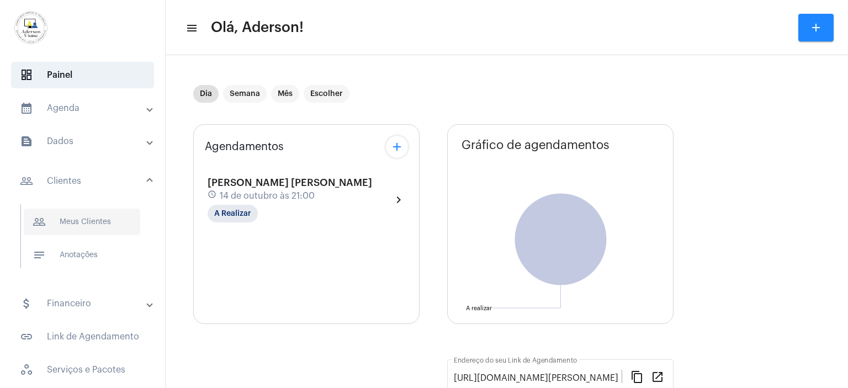
click at [105, 219] on span "people_outline Meus Clientes" at bounding box center [82, 222] width 116 height 26
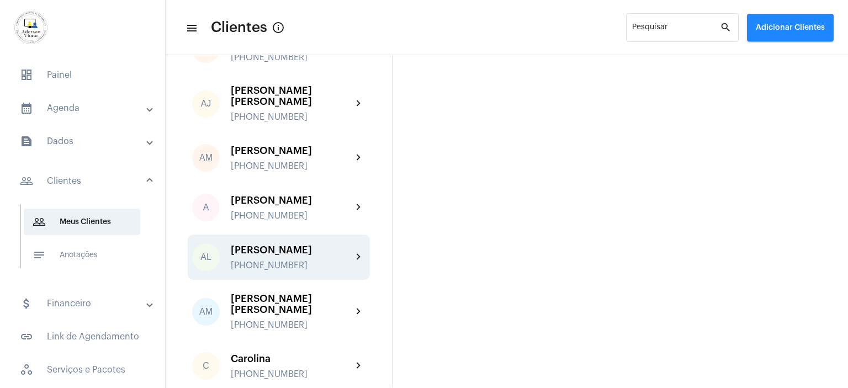
scroll to position [110, 0]
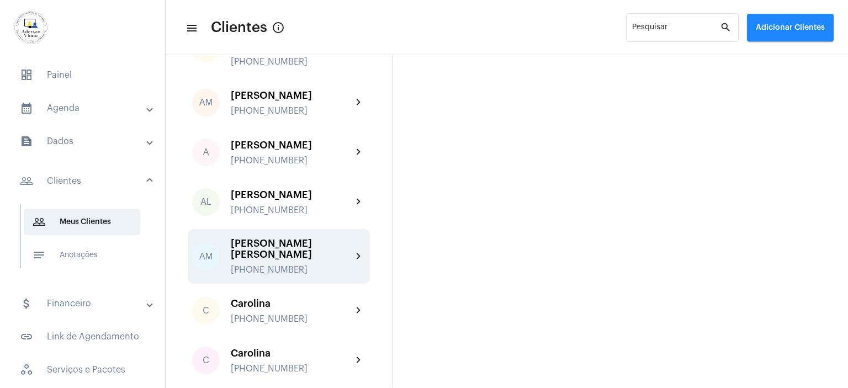
click at [273, 238] on div "[PERSON_NAME] [PERSON_NAME]" at bounding box center [291, 249] width 121 height 22
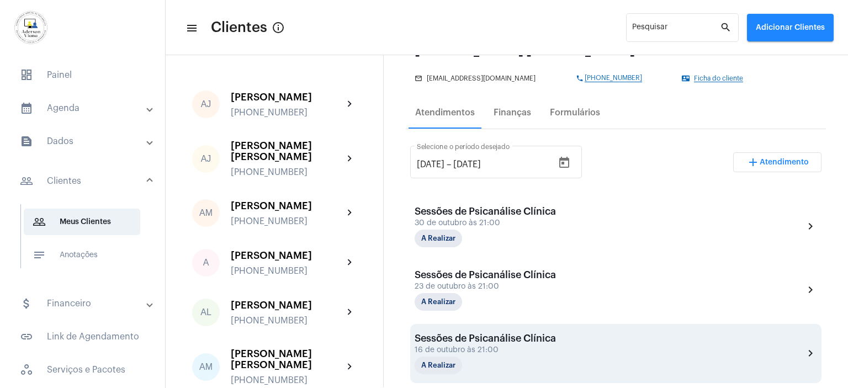
scroll to position [276, 0]
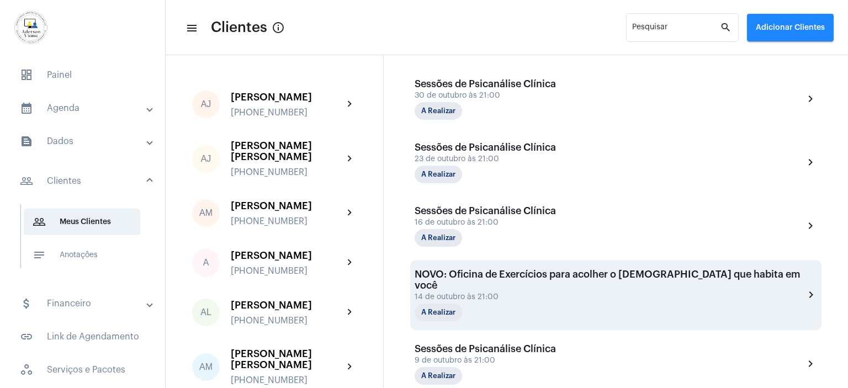
click at [733, 293] on div "14 de outubro às 21:00" at bounding box center [609, 297] width 390 height 8
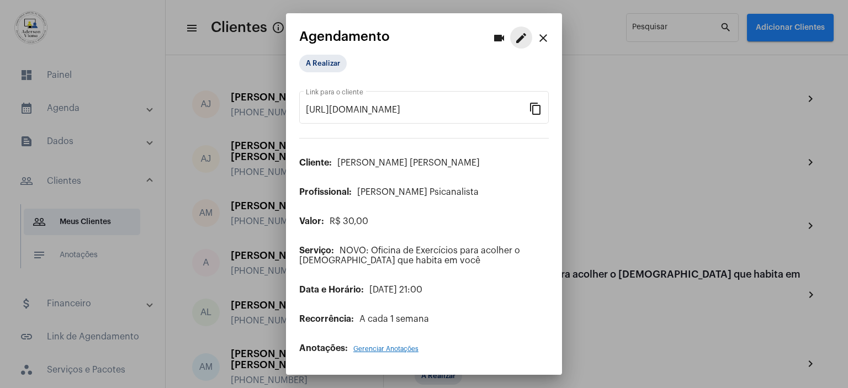
click at [522, 37] on mat-icon "edit" at bounding box center [520, 37] width 13 height 13
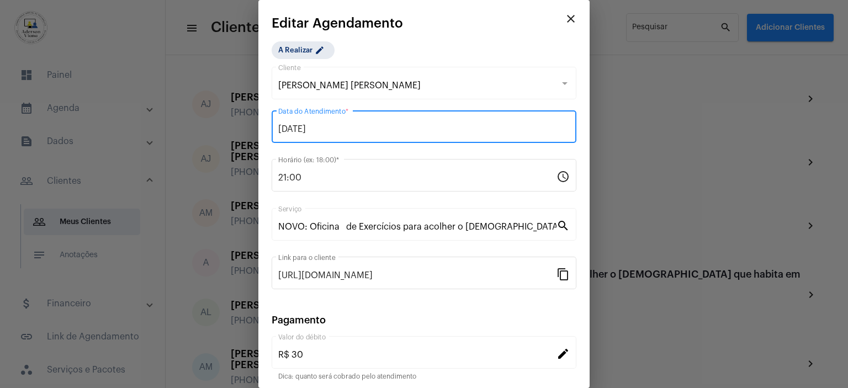
click at [316, 132] on input "[DATE]" at bounding box center [423, 129] width 291 height 10
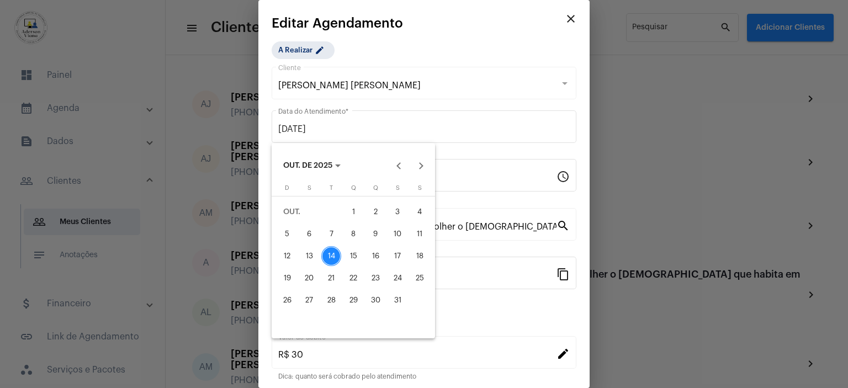
click at [307, 280] on div "20" at bounding box center [309, 278] width 20 height 20
type input "[DATE]"
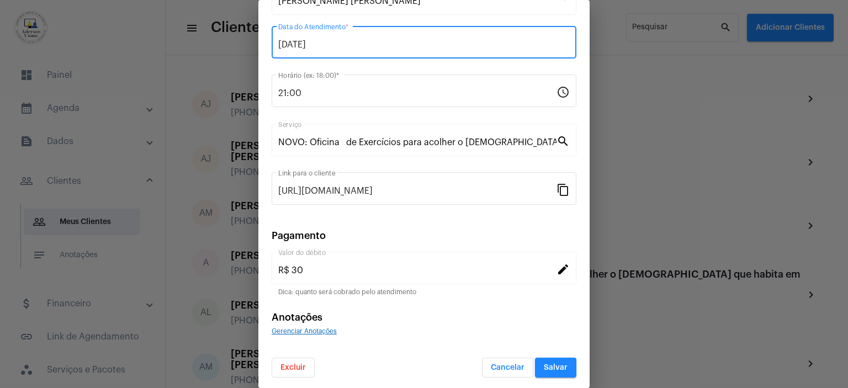
scroll to position [86, 0]
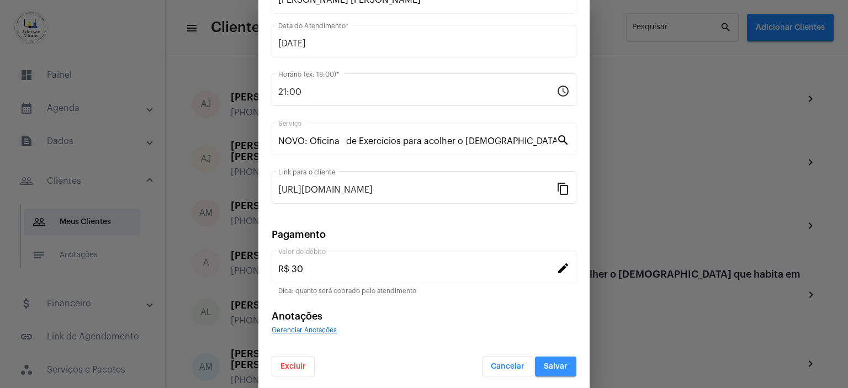
click at [558, 360] on button "Salvar" at bounding box center [555, 367] width 41 height 20
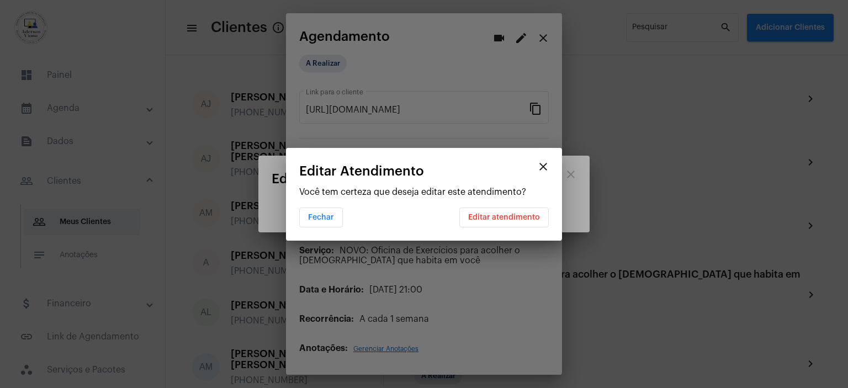
scroll to position [0, 0]
click at [494, 216] on span "Editar atendimento" at bounding box center [504, 218] width 72 height 8
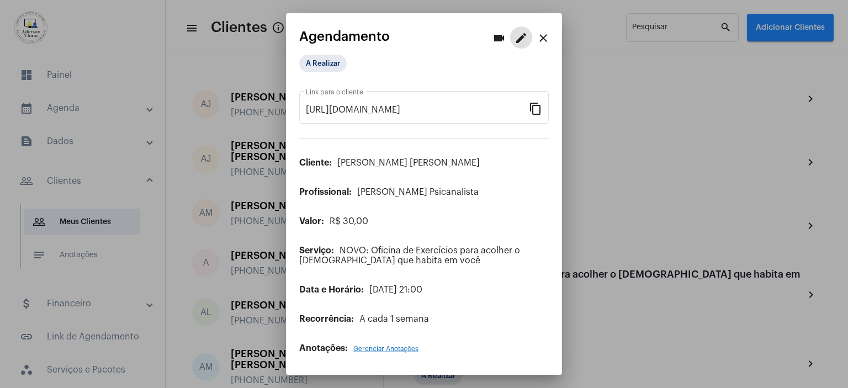
click at [542, 38] on mat-icon "close" at bounding box center [542, 37] width 13 height 13
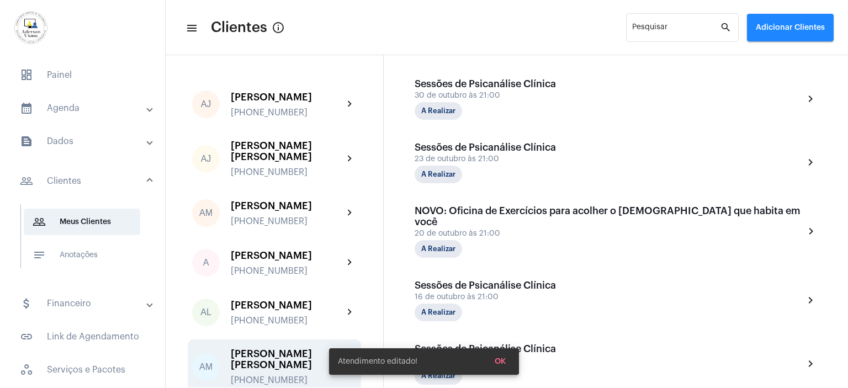
click at [77, 105] on mat-panel-title "calendar_month_outlined Agenda" at bounding box center [83, 108] width 127 height 13
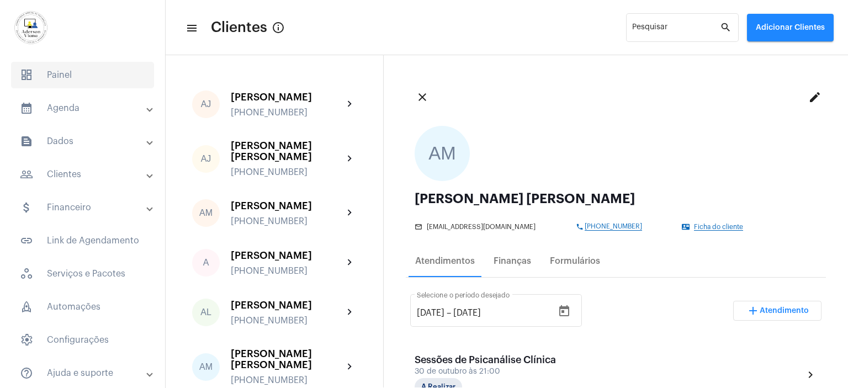
click at [57, 71] on span "dashboard Painel" at bounding box center [82, 75] width 143 height 26
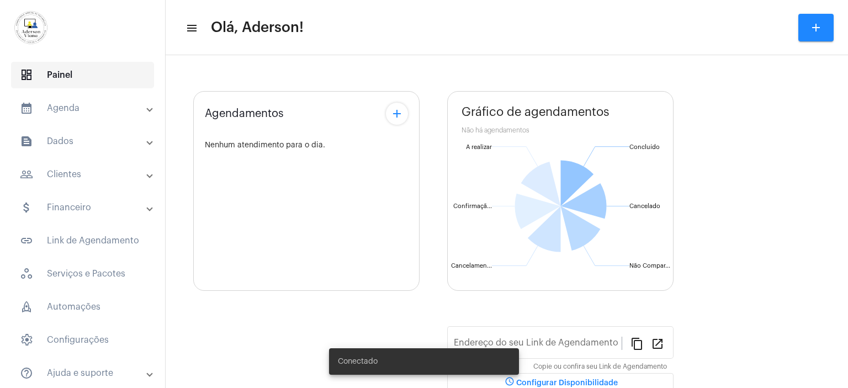
type input "[URL][DOMAIN_NAME][PERSON_NAME]"
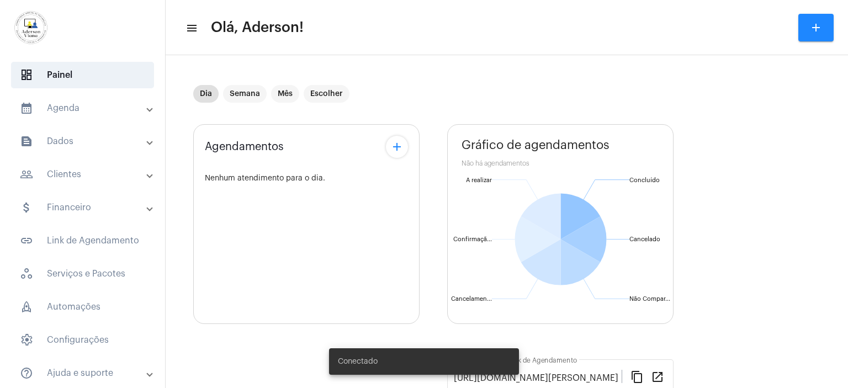
click at [72, 108] on mat-panel-title "calendar_month_outlined Agenda" at bounding box center [83, 108] width 127 height 13
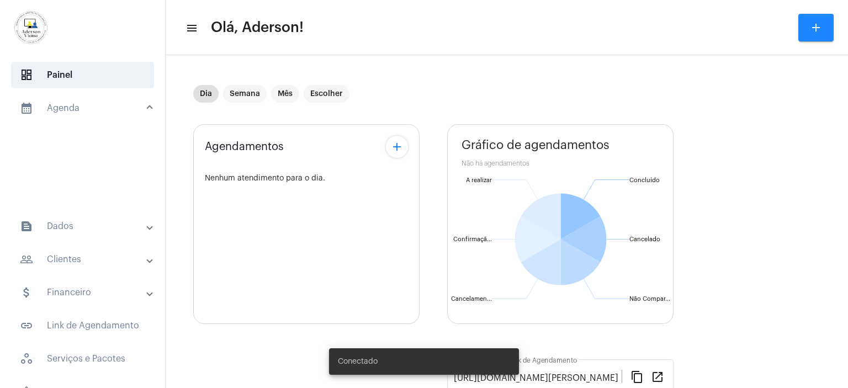
click at [72, 108] on mat-panel-title "calendar_month_outlined Agenda" at bounding box center [83, 108] width 127 height 13
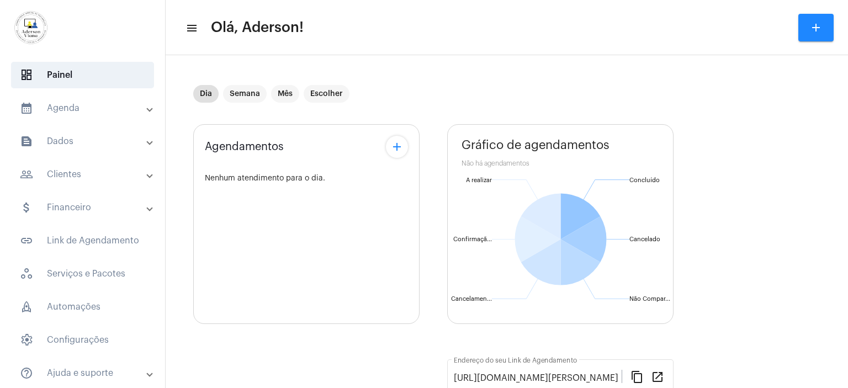
click at [68, 114] on mat-panel-title "calendar_month_outlined Agenda" at bounding box center [83, 108] width 127 height 13
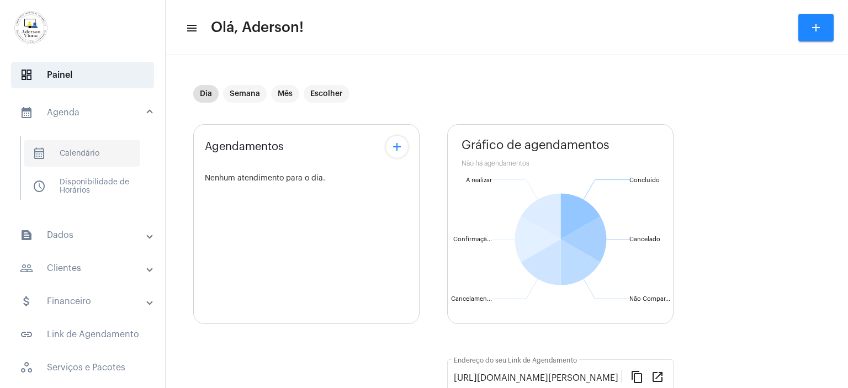
click at [76, 152] on span "calendar_month_outlined Calendário" at bounding box center [82, 153] width 116 height 26
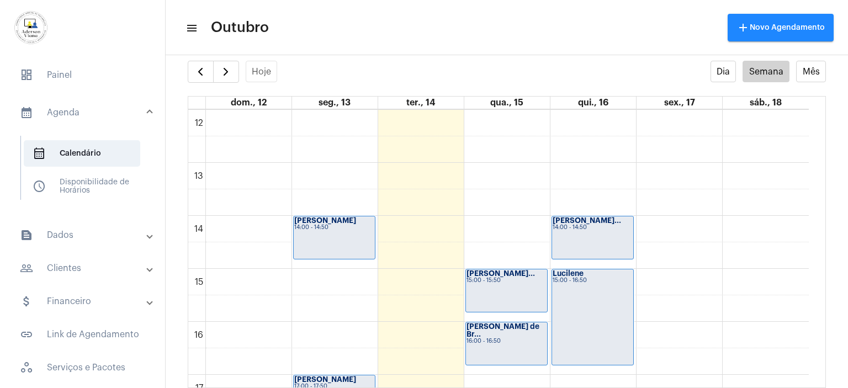
scroll to position [661, 0]
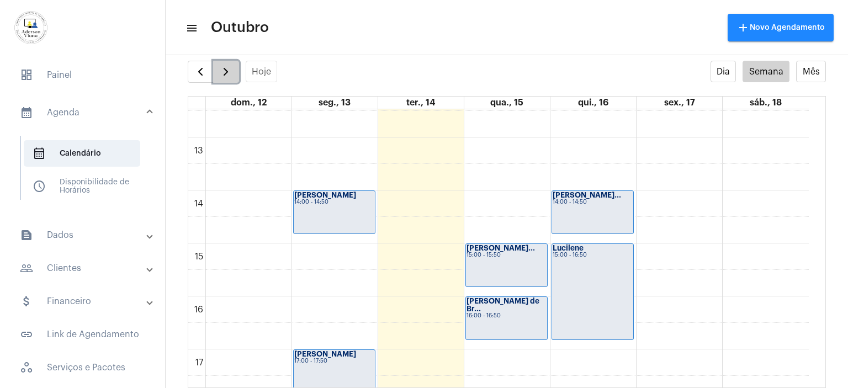
click at [227, 73] on span "button" at bounding box center [225, 71] width 13 height 13
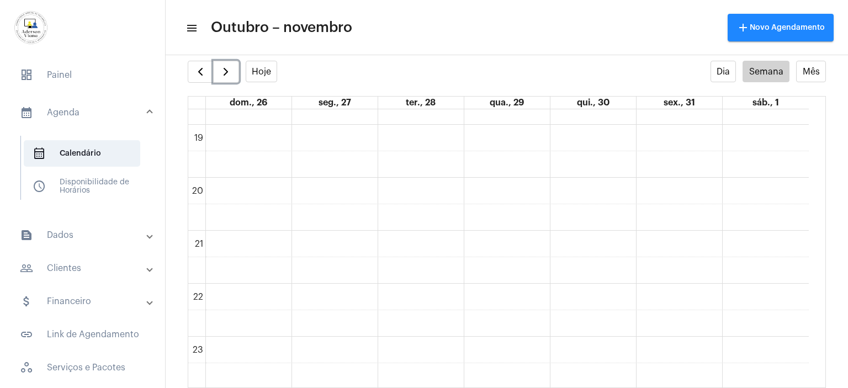
scroll to position [992, 0]
click at [203, 68] on span "button" at bounding box center [200, 71] width 13 height 13
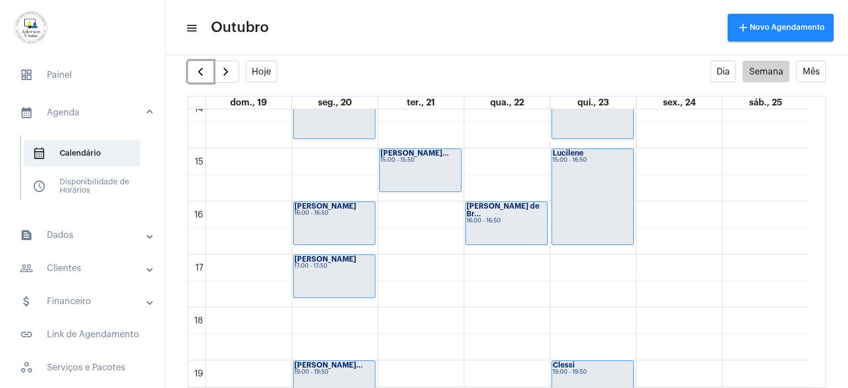
scroll to position [759, 0]
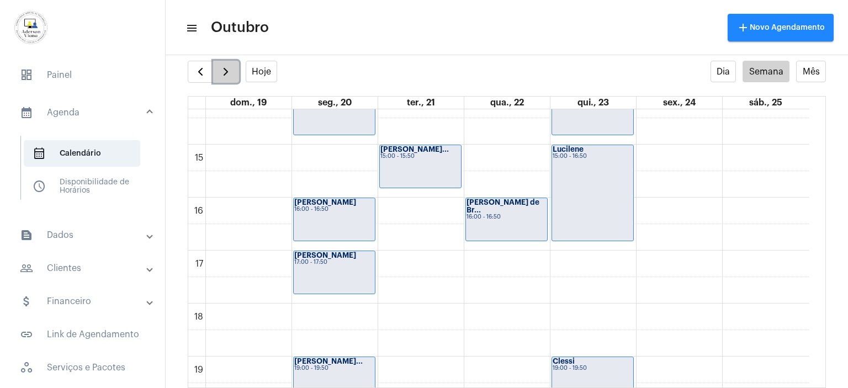
click at [228, 74] on span "button" at bounding box center [225, 71] width 13 height 13
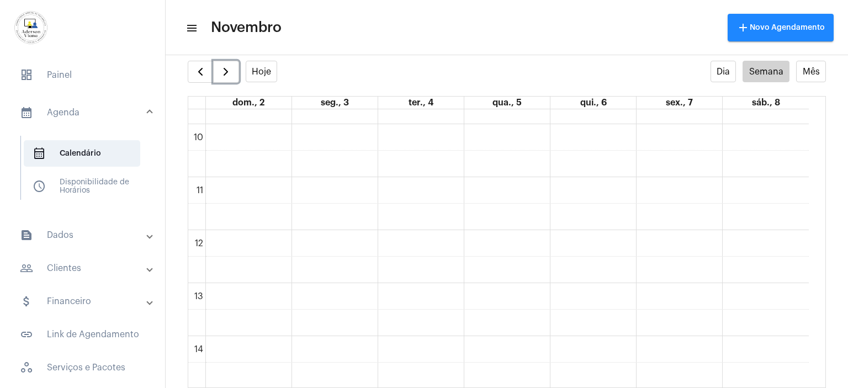
scroll to position [539, 0]
click at [199, 66] on span "button" at bounding box center [200, 71] width 13 height 13
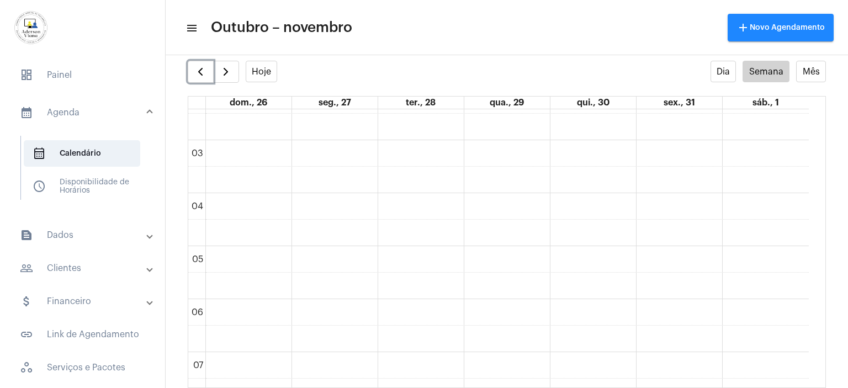
scroll to position [109, 0]
click at [228, 71] on span "button" at bounding box center [225, 71] width 13 height 13
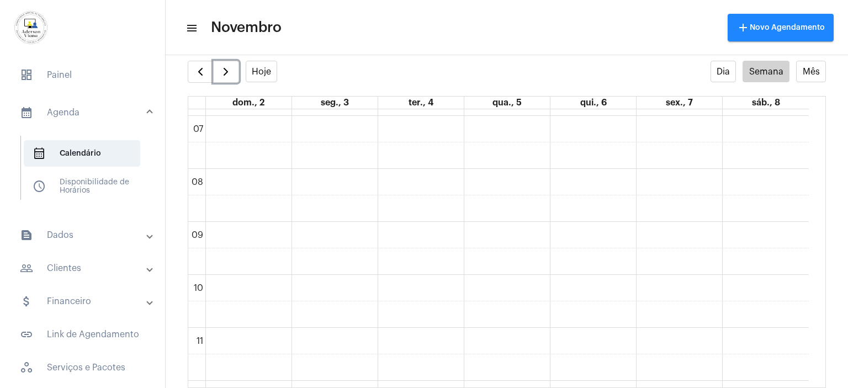
scroll to position [428, 0]
click at [199, 75] on span "button" at bounding box center [200, 71] width 13 height 13
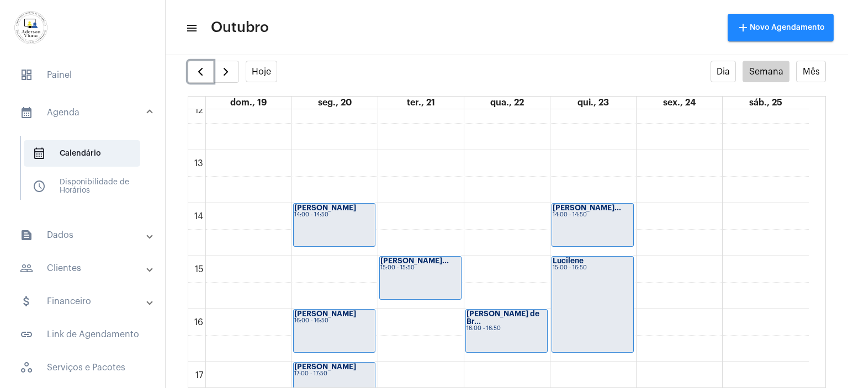
scroll to position [649, 0]
click at [224, 68] on span "button" at bounding box center [225, 71] width 13 height 13
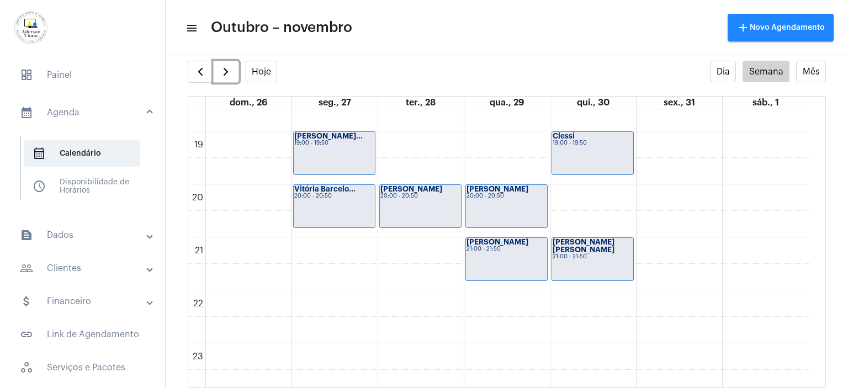
scroll to position [992, 0]
